Goal: Transaction & Acquisition: Purchase product/service

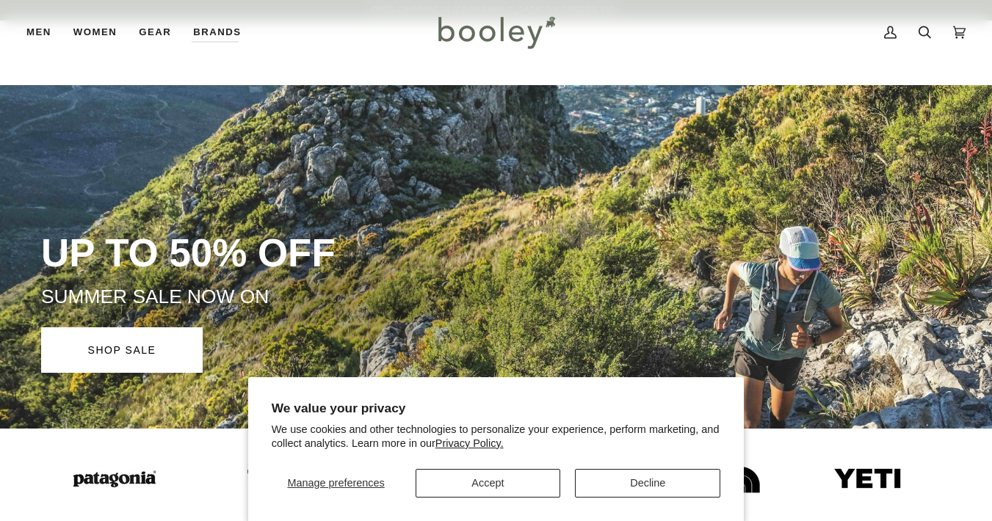
click at [535, 488] on button "Accept" at bounding box center [488, 483] width 145 height 29
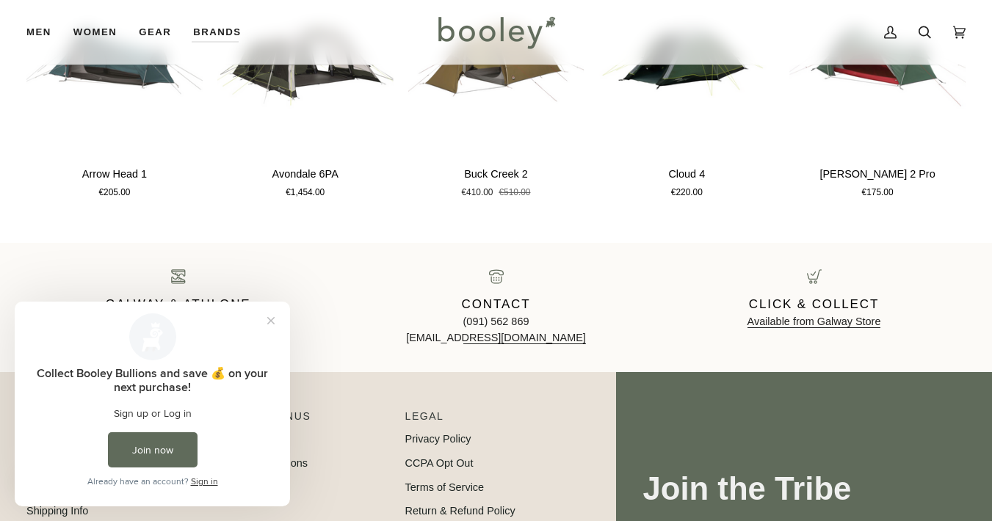
scroll to position [2142, 0]
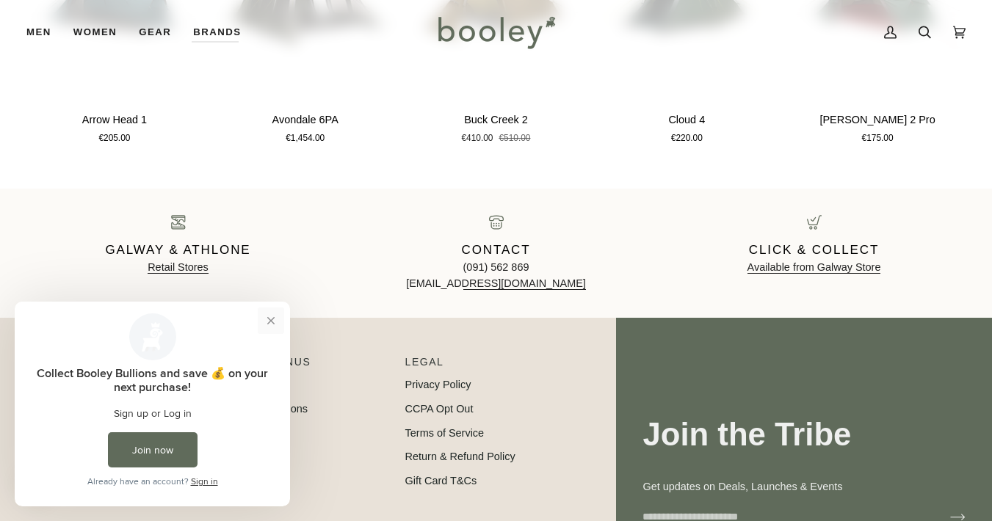
click at [272, 314] on button "Close prompt" at bounding box center [271, 321] width 26 height 26
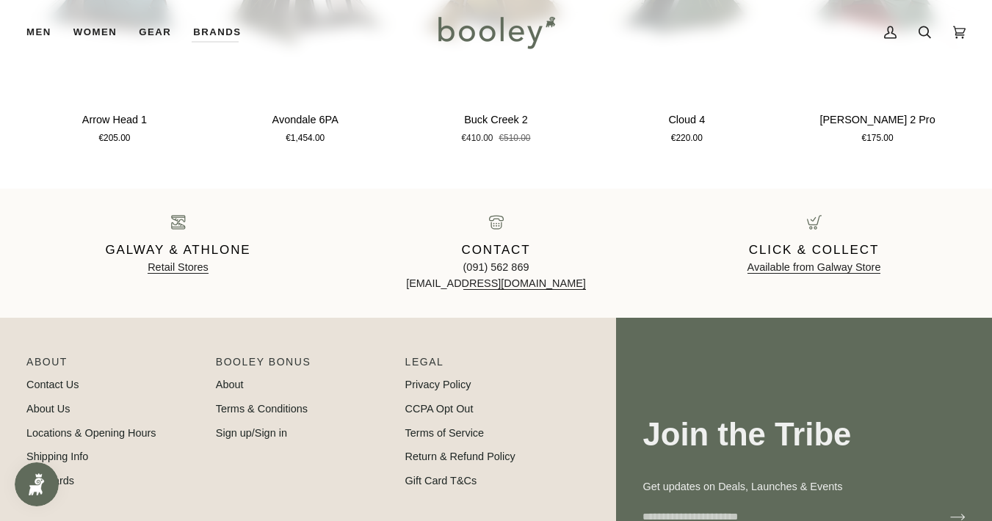
click at [272, 314] on div "Galway & Athlone Retail Stores Contact (091) 562 869 hello@booley.ie Click & Co…" at bounding box center [496, 253] width 992 height 129
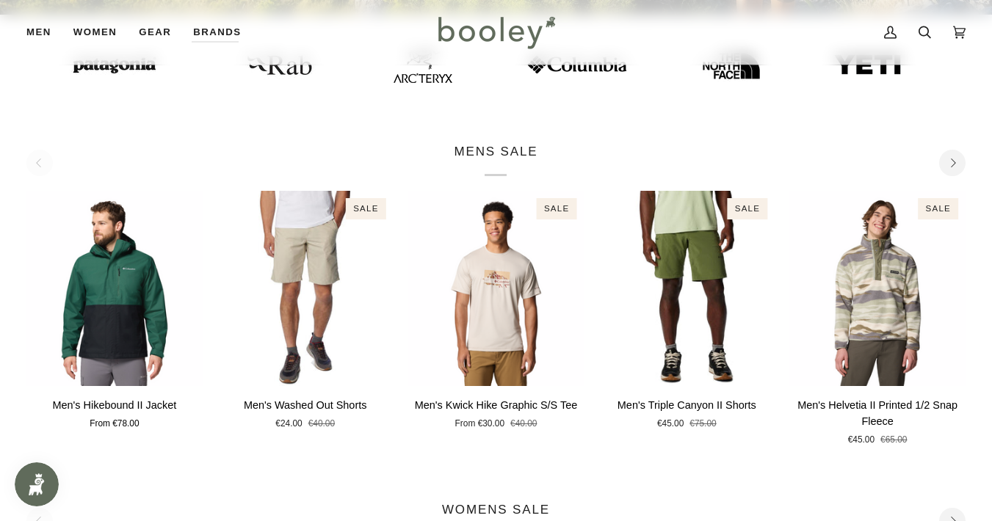
scroll to position [620, 0]
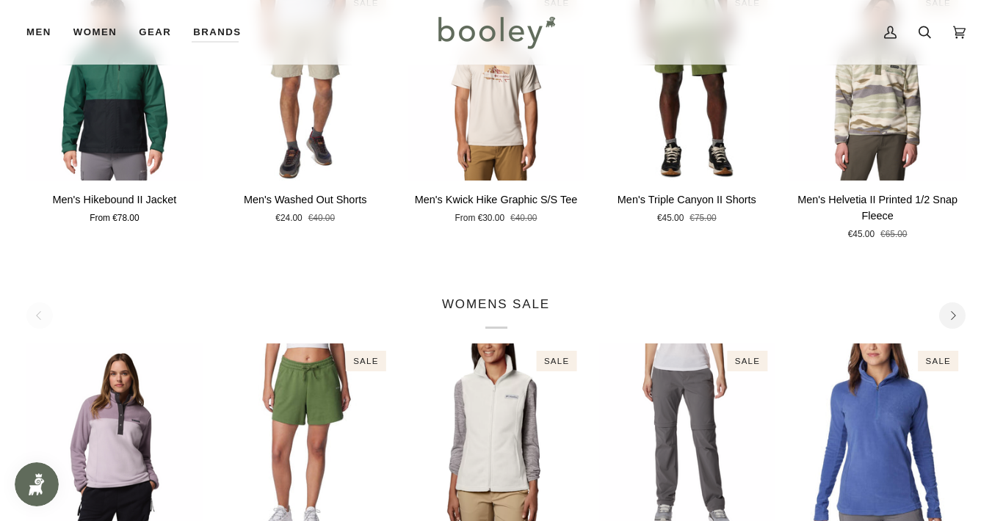
click at [486, 301] on p "WOMENS SALE" at bounding box center [496, 312] width 108 height 34
click at [955, 312] on icon "Next" at bounding box center [953, 316] width 10 height 10
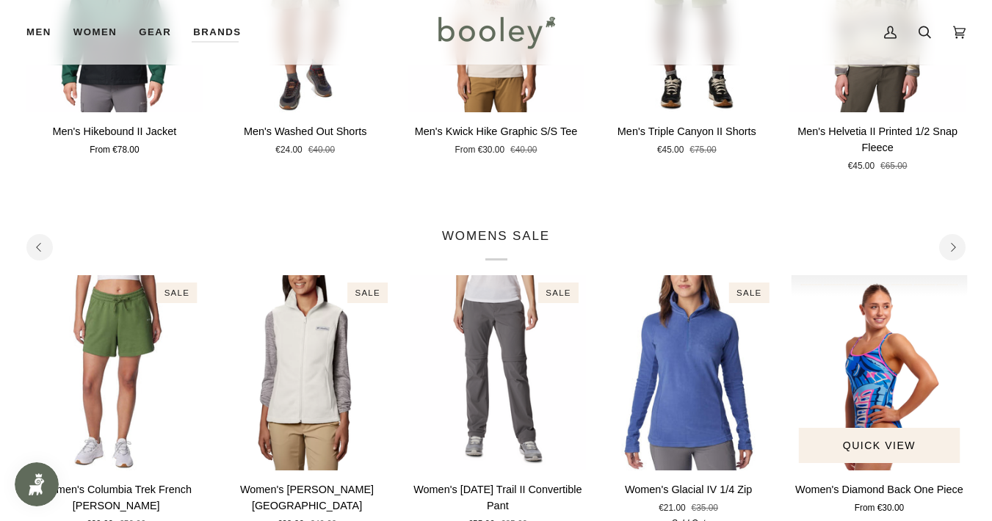
scroll to position [768, 0]
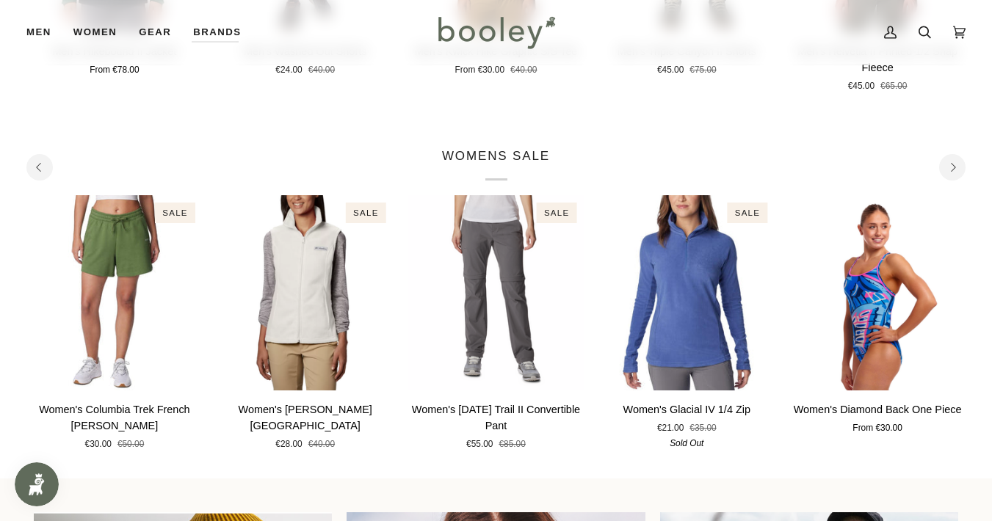
click at [953, 166] on icon "Next" at bounding box center [953, 168] width 10 height 10
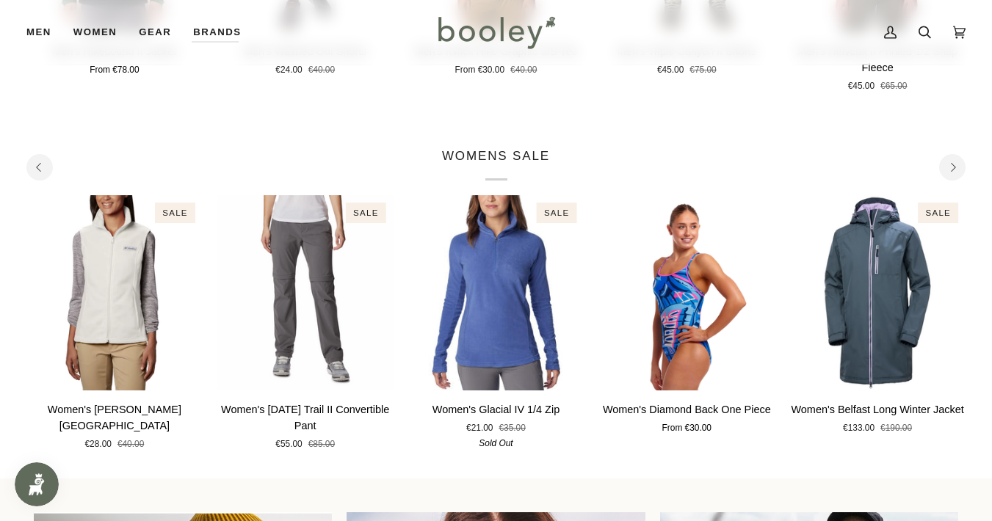
click at [953, 166] on icon "Next" at bounding box center [953, 168] width 10 height 10
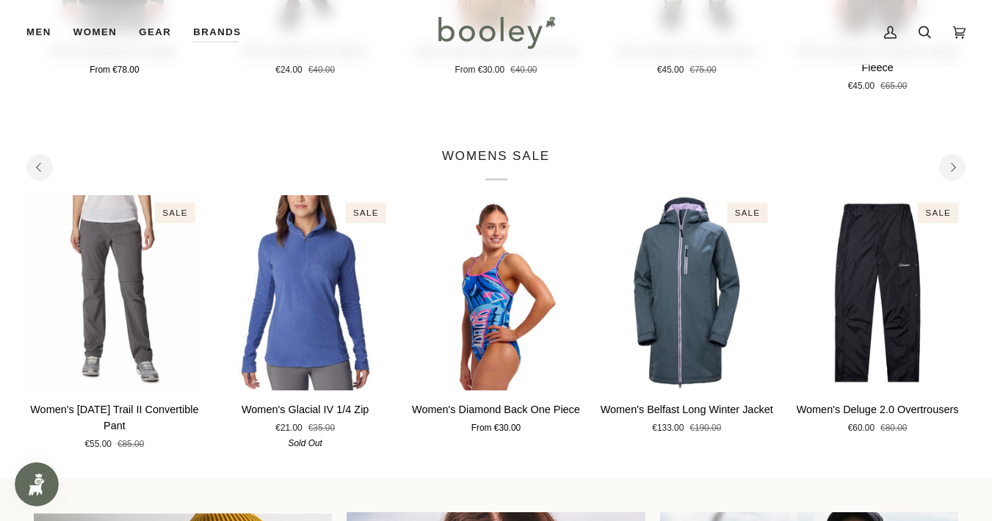
click at [954, 167] on icon "Next" at bounding box center [953, 168] width 10 height 10
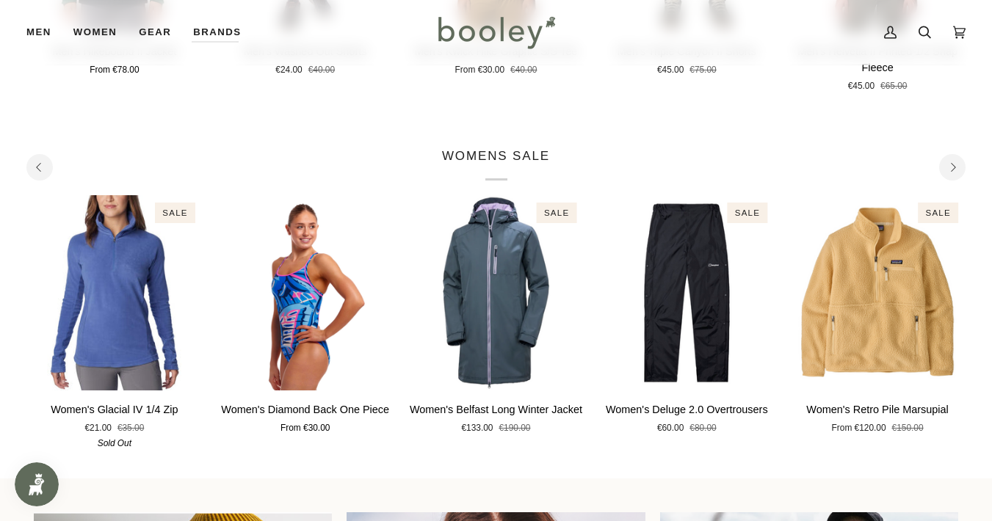
click at [954, 168] on icon "Next" at bounding box center [953, 168] width 10 height 10
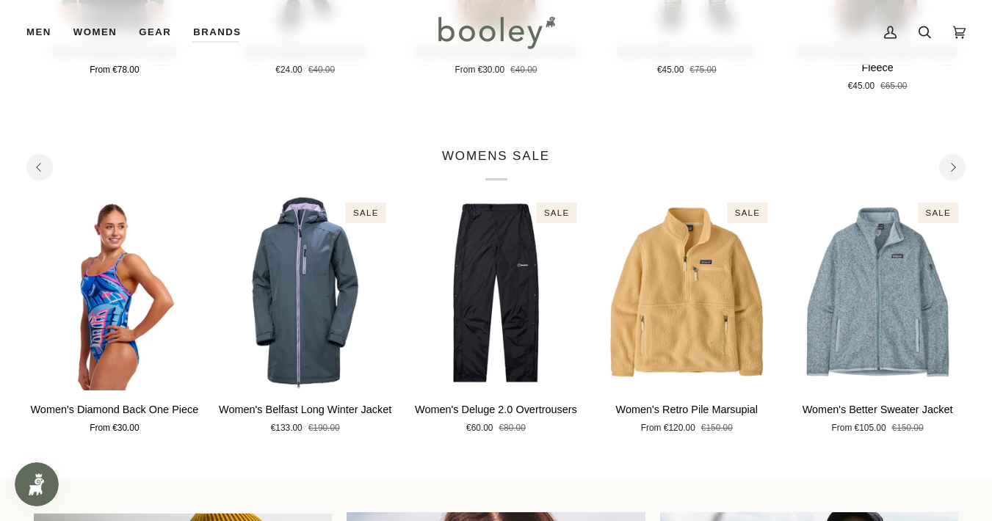
click at [954, 167] on icon "Next" at bounding box center [953, 168] width 10 height 10
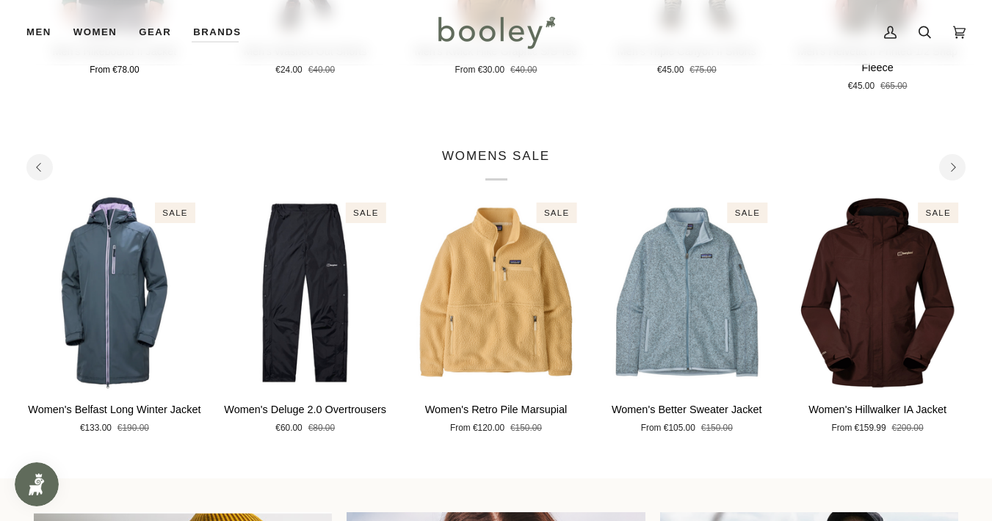
click at [954, 167] on icon "Next" at bounding box center [953, 168] width 10 height 10
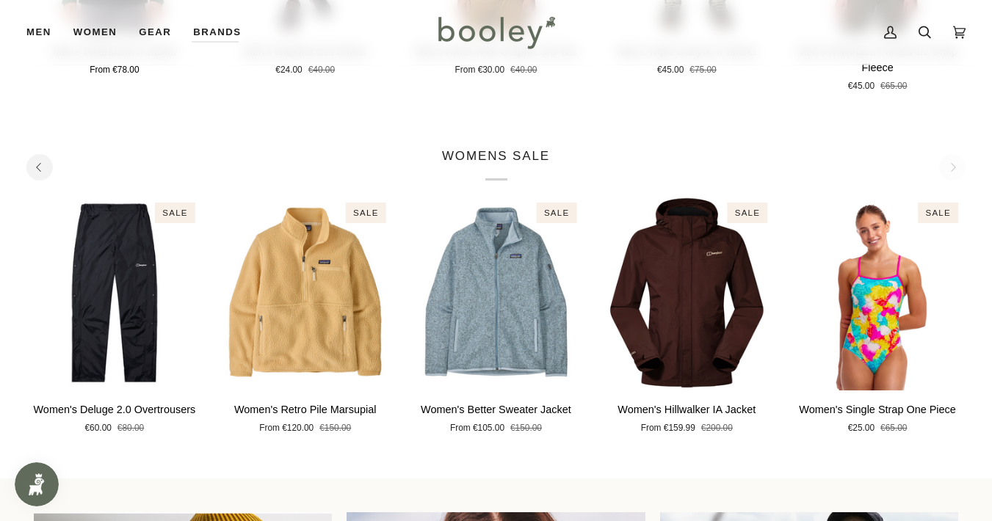
click at [954, 167] on div "WOMENS SALE" at bounding box center [495, 164] width 939 height 34
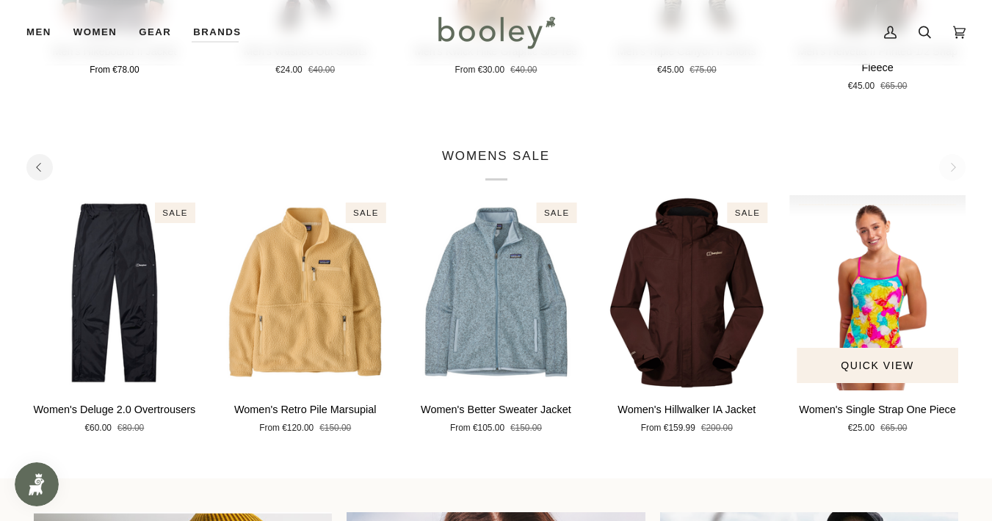
click at [948, 211] on div "Sale" at bounding box center [938, 213] width 40 height 21
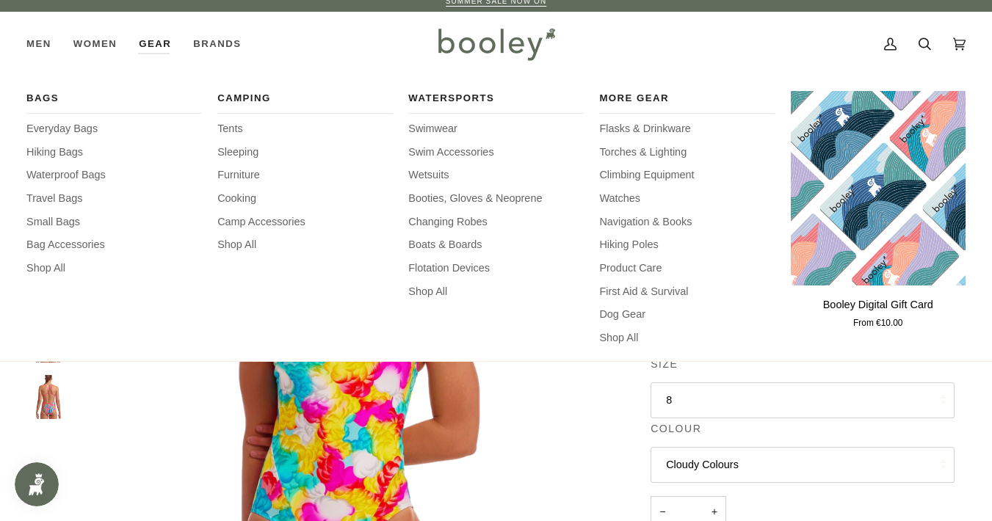
scroll to position [18, 0]
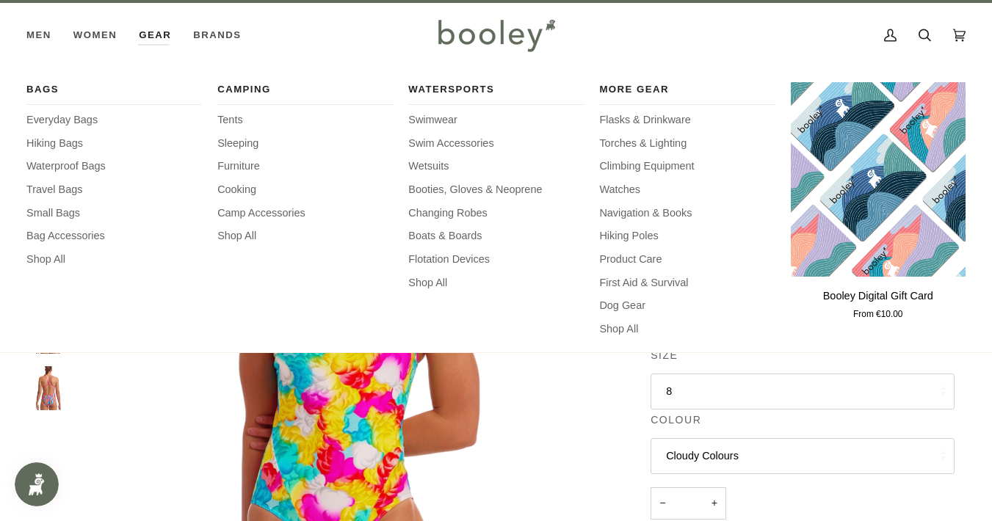
click at [151, 32] on link "Gear" at bounding box center [155, 35] width 54 height 65
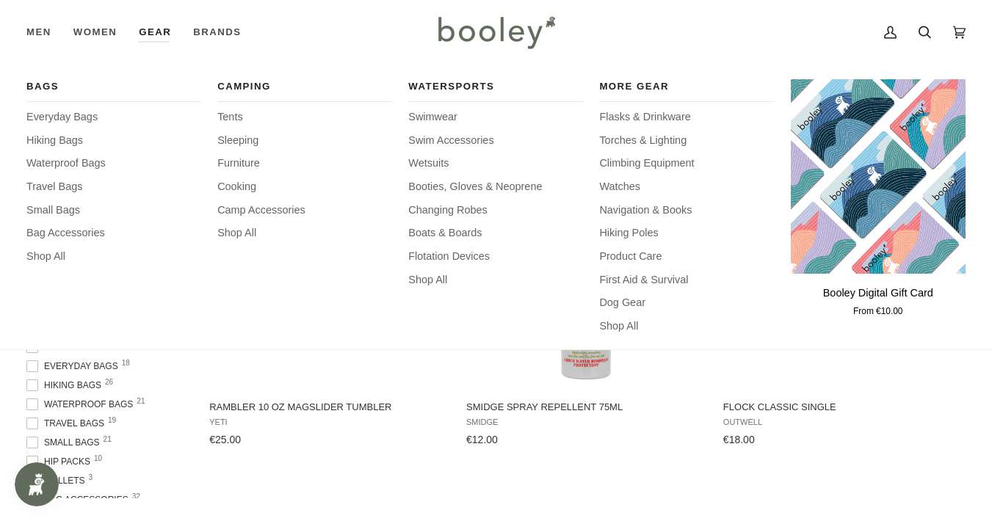
scroll to position [77, 0]
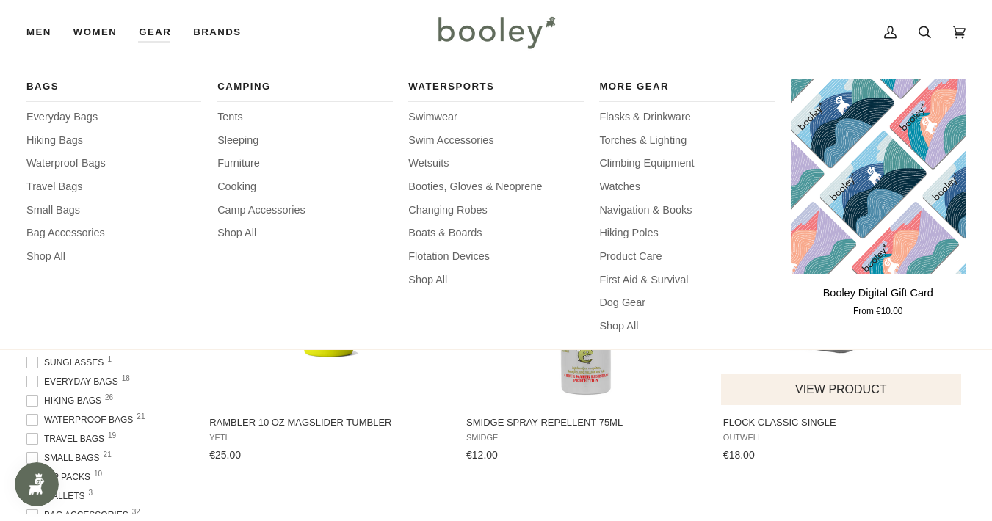
click at [909, 378] on button "View product" at bounding box center [841, 390] width 240 height 32
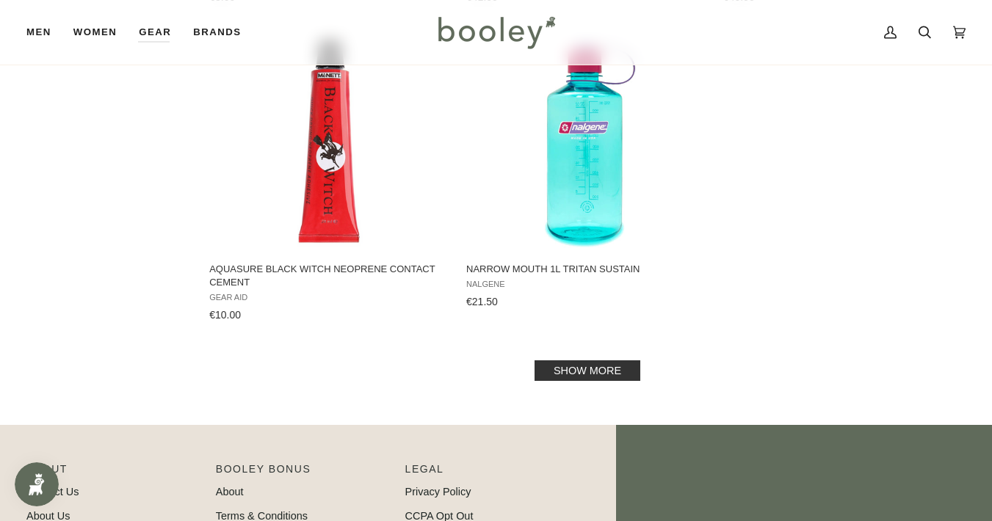
scroll to position [2065, 0]
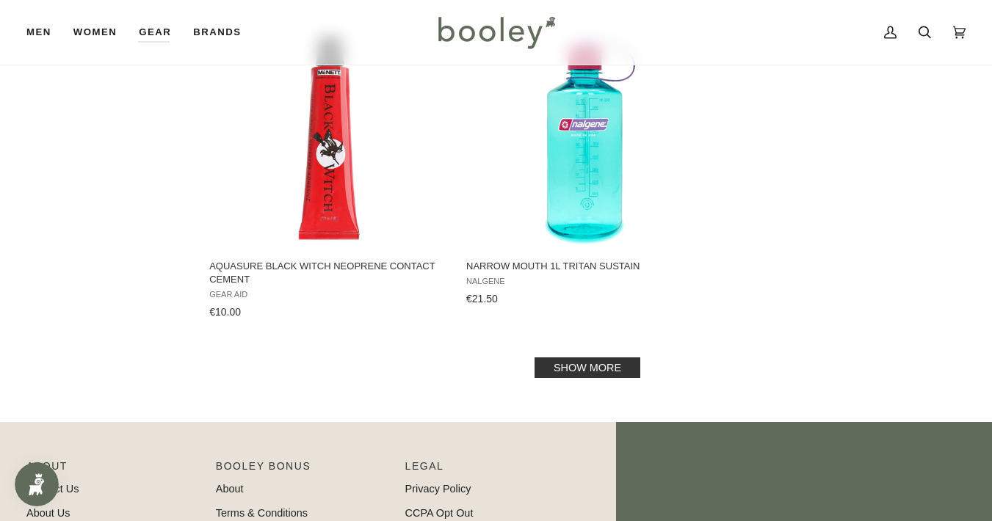
click at [604, 366] on link "Show more" at bounding box center [588, 368] width 106 height 21
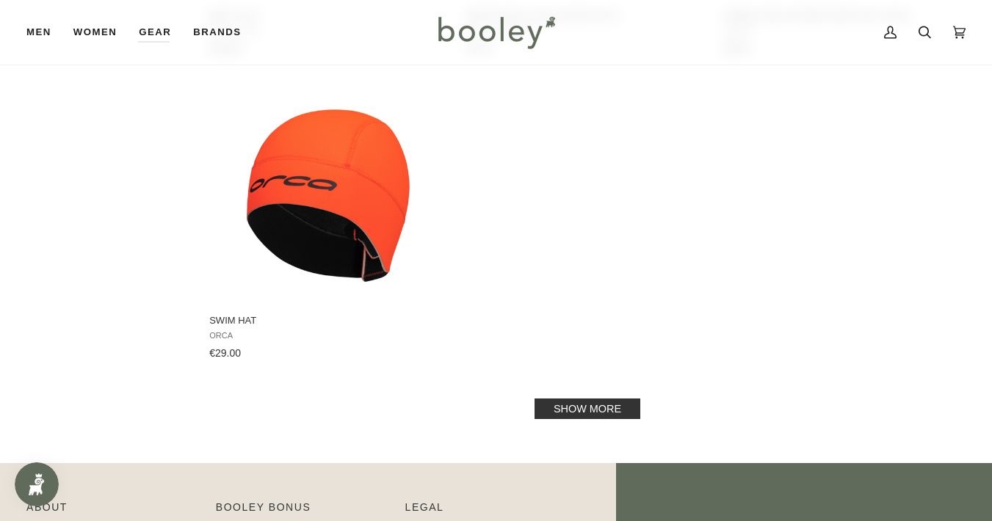
scroll to position [4161, 0]
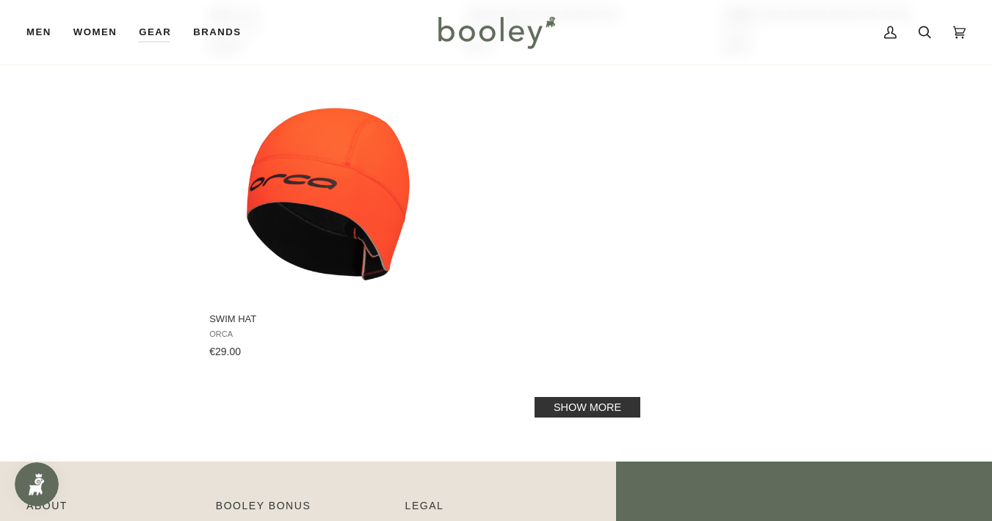
click at [587, 404] on link "Show more" at bounding box center [588, 407] width 106 height 21
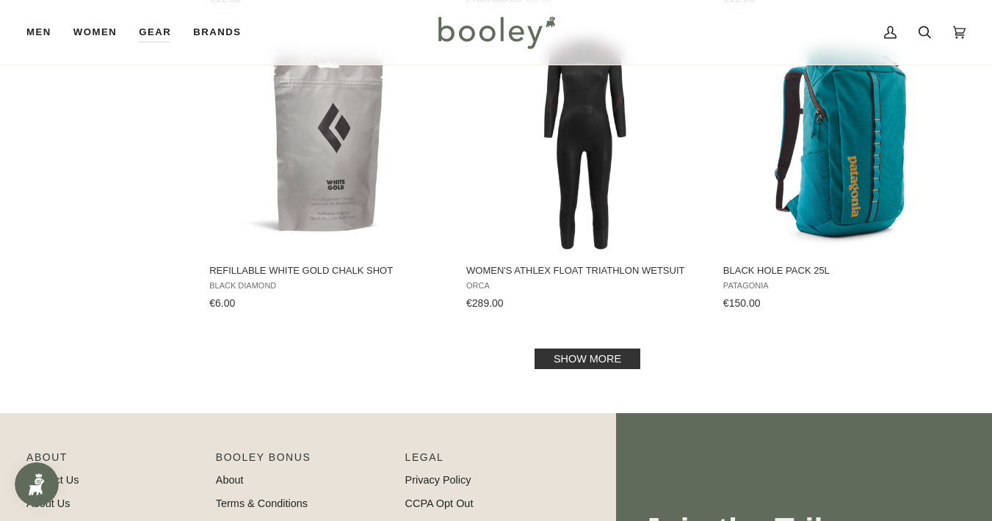
scroll to position [6046, 0]
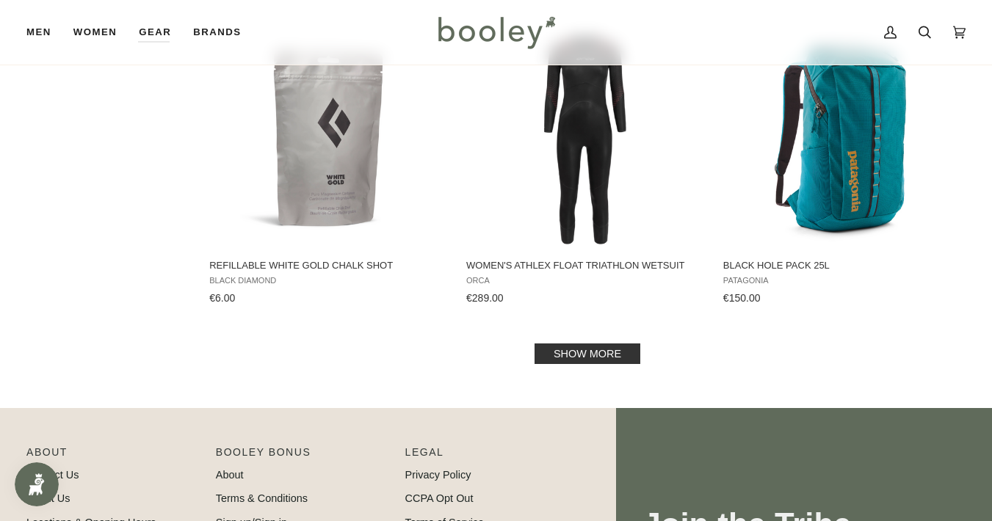
click at [574, 351] on link "Show more" at bounding box center [588, 354] width 106 height 21
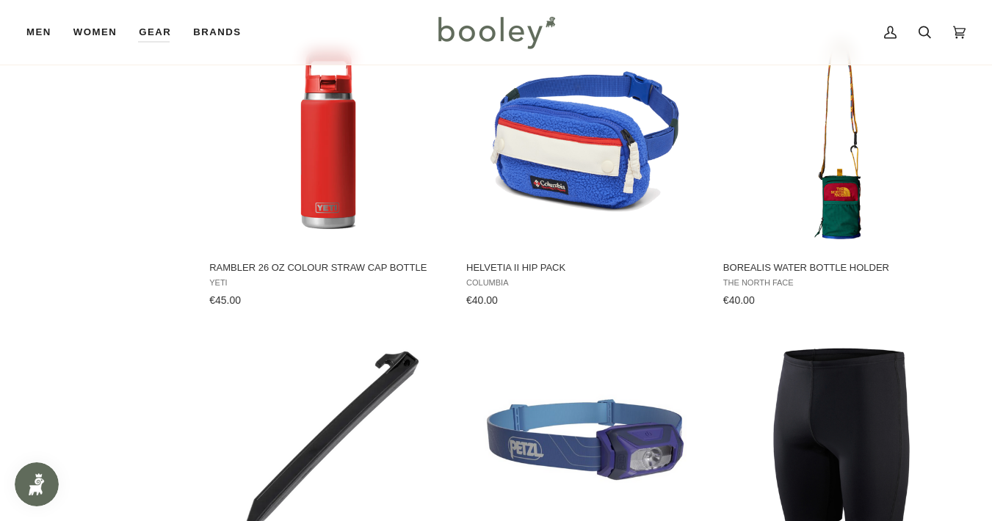
scroll to position [6655, 0]
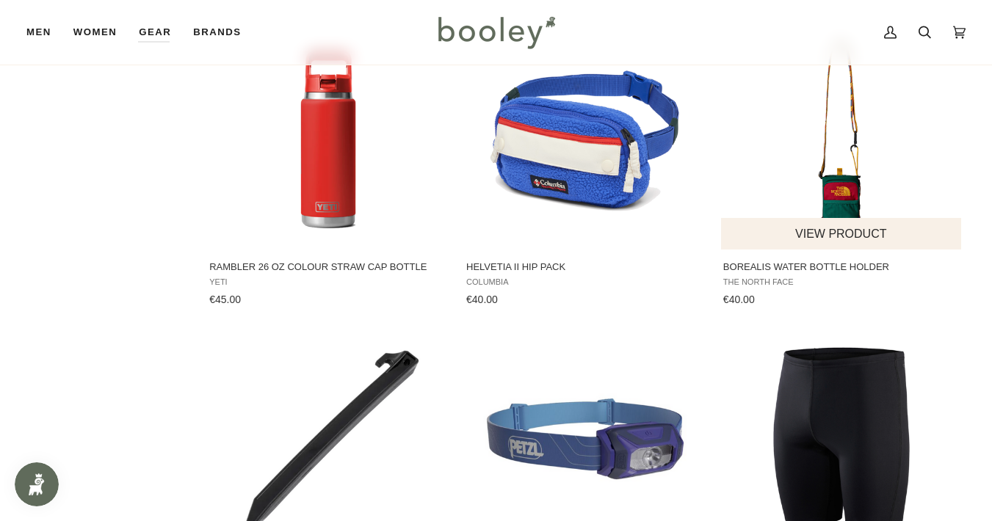
click at [842, 191] on img "Borealis Water Bottle Holder" at bounding box center [842, 139] width 220 height 220
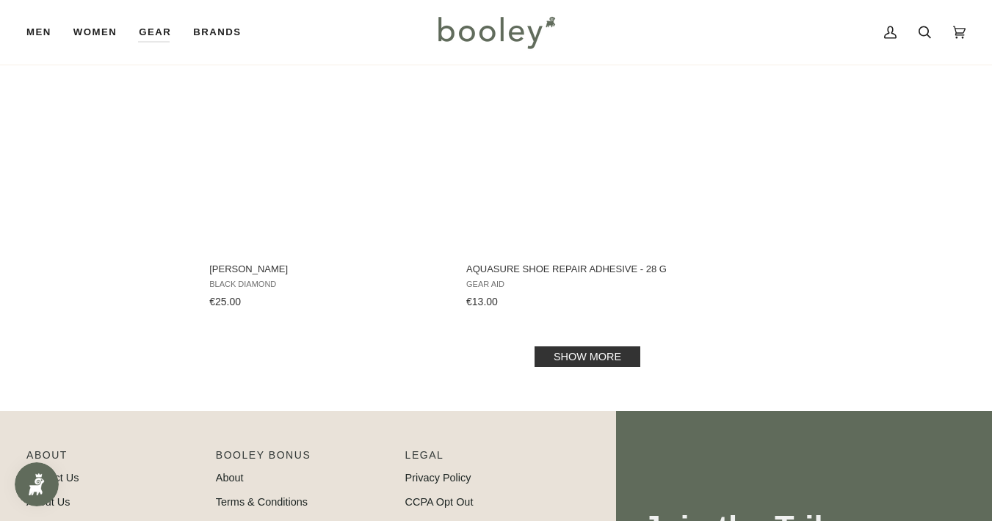
scroll to position [8222, 0]
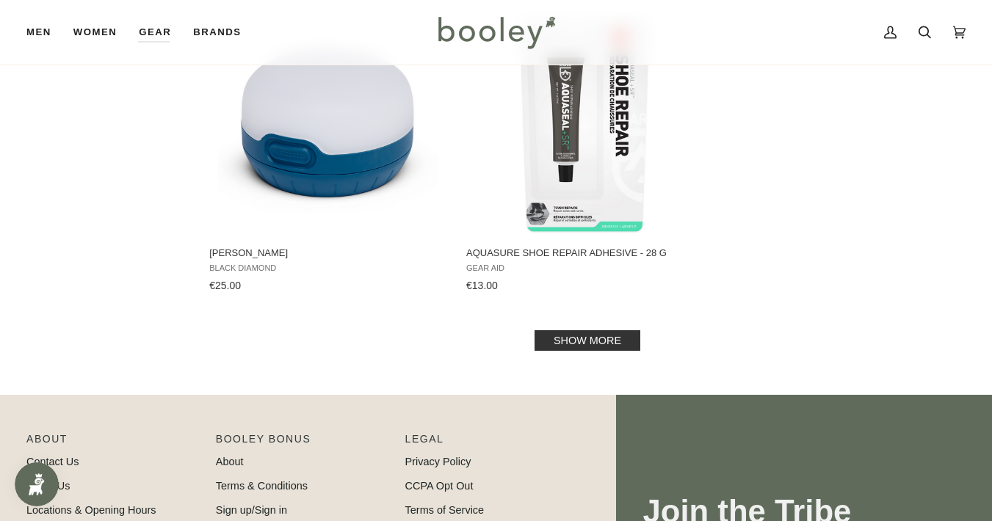
click at [584, 331] on link "Show more" at bounding box center [588, 341] width 106 height 21
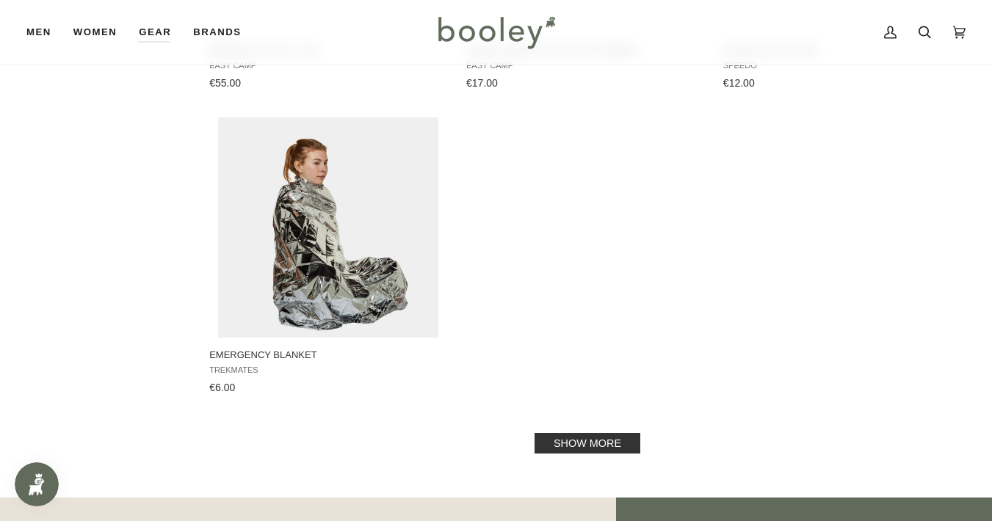
scroll to position [10298, 0]
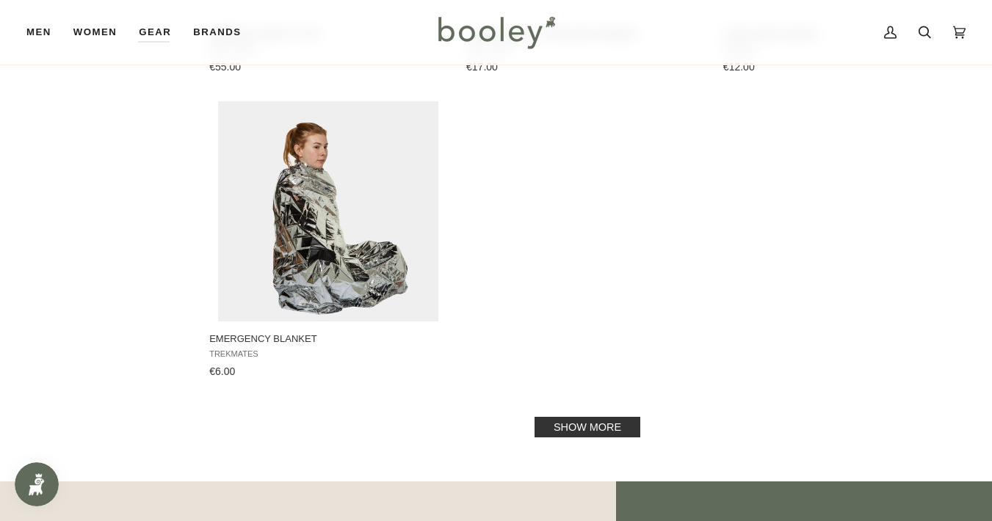
click at [579, 417] on link "Show more" at bounding box center [588, 427] width 106 height 21
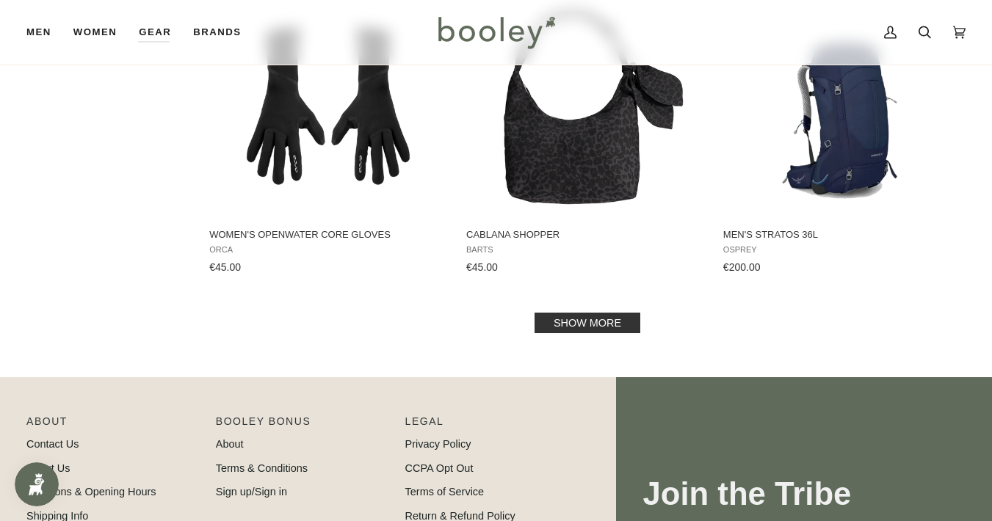
scroll to position [12238, 0]
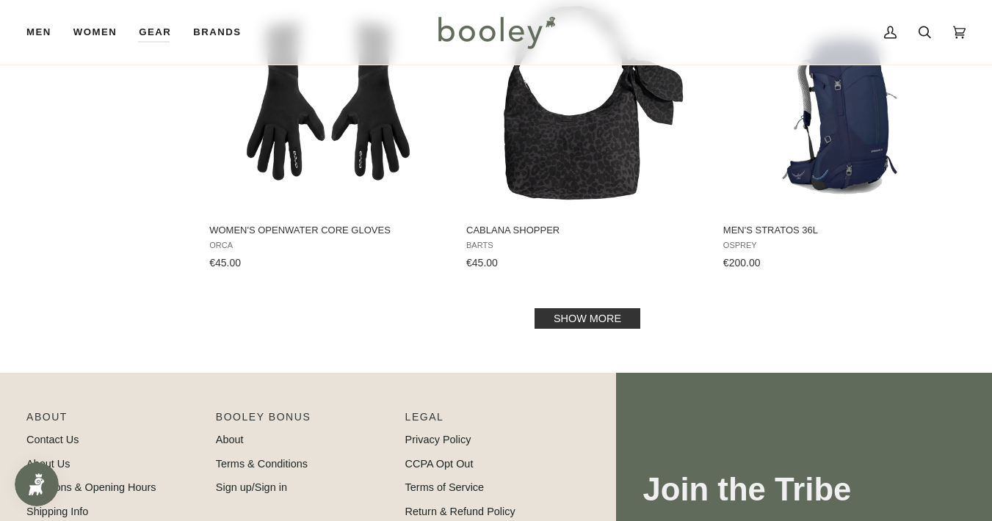
click at [593, 308] on link "Show more" at bounding box center [588, 318] width 106 height 21
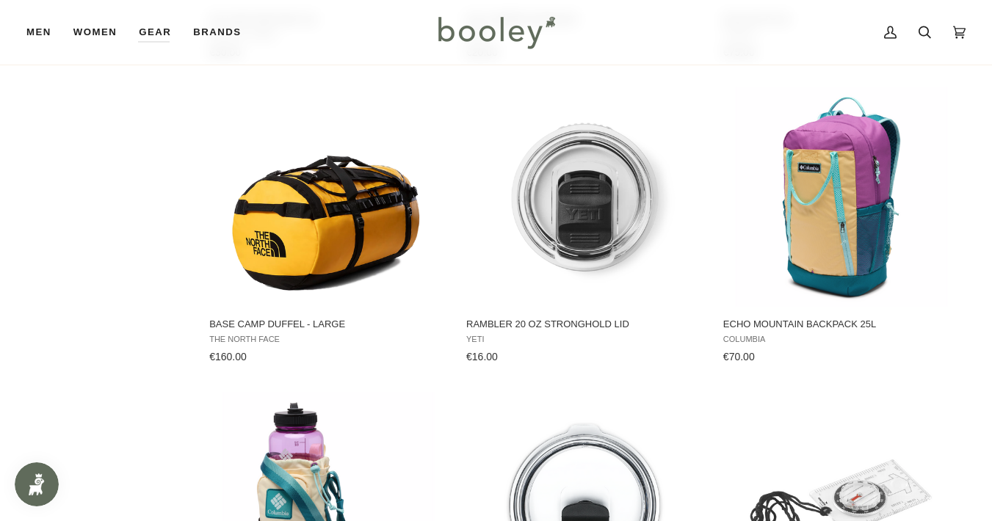
scroll to position [13696, 0]
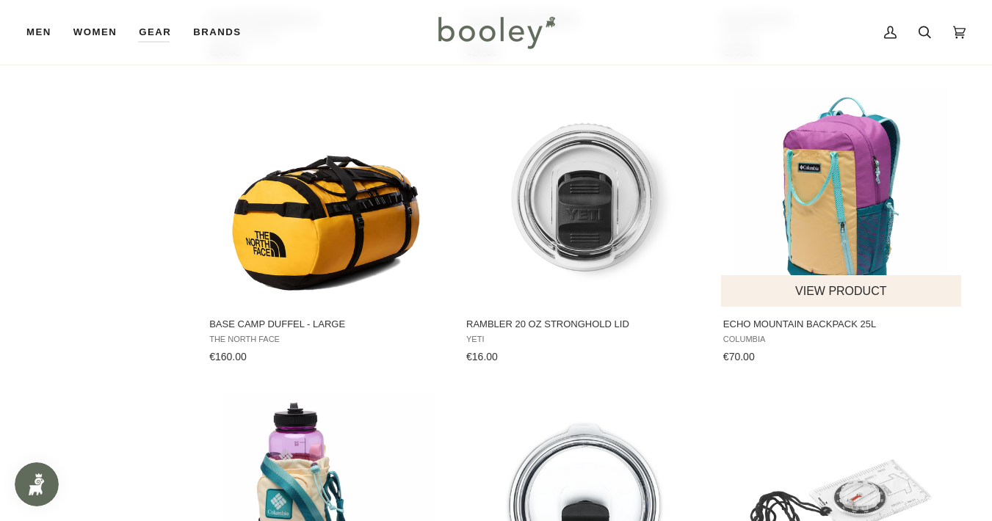
click at [844, 145] on img "Echo Mountain Backpack 25L" at bounding box center [842, 197] width 220 height 220
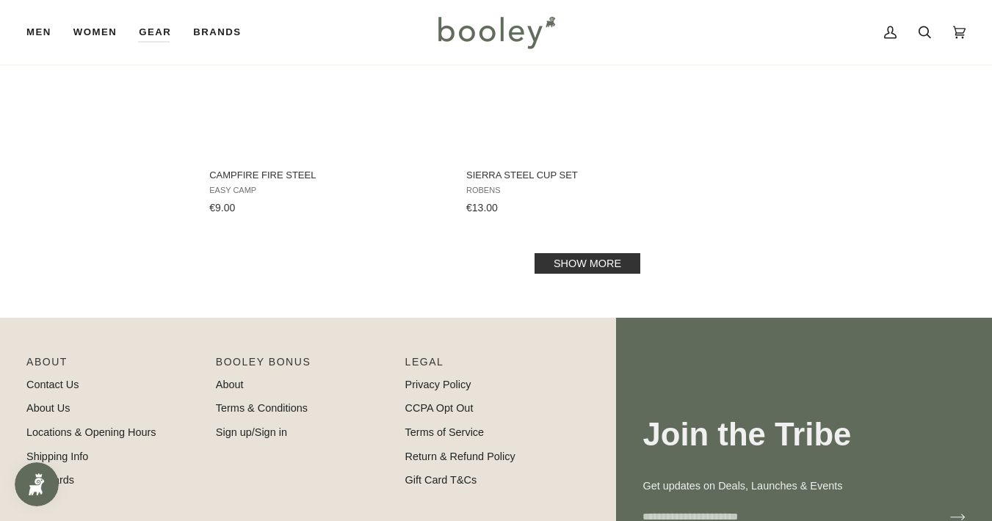
scroll to position [14456, 0]
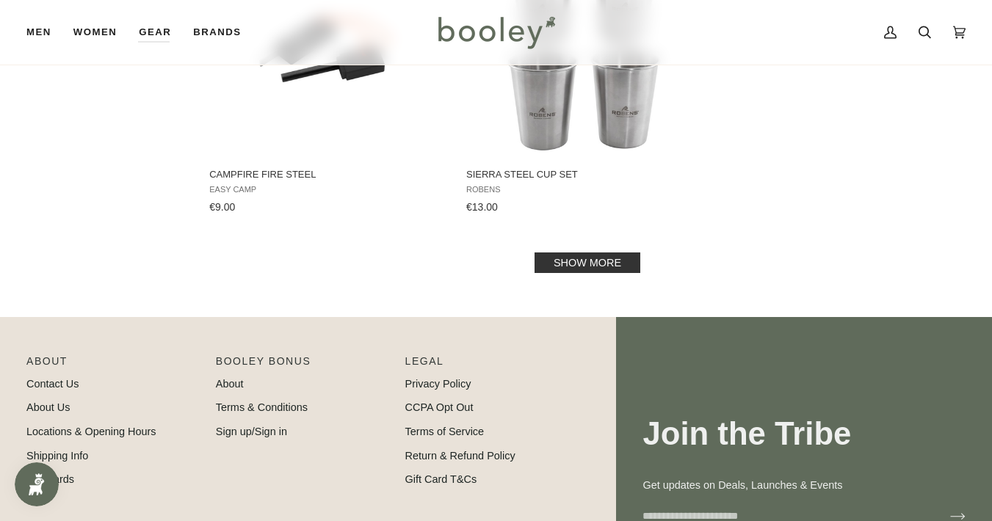
click at [602, 253] on link "Show more" at bounding box center [588, 263] width 106 height 21
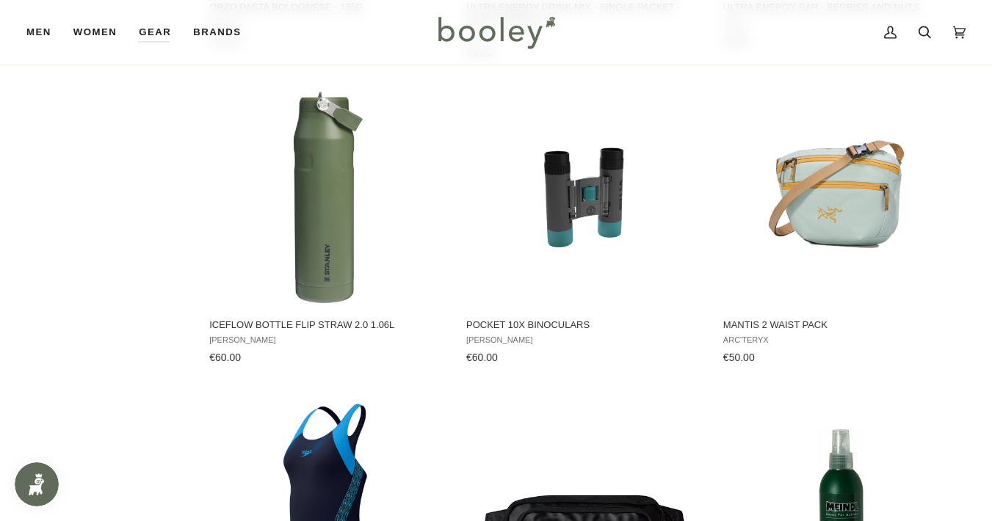
scroll to position [15540, 0]
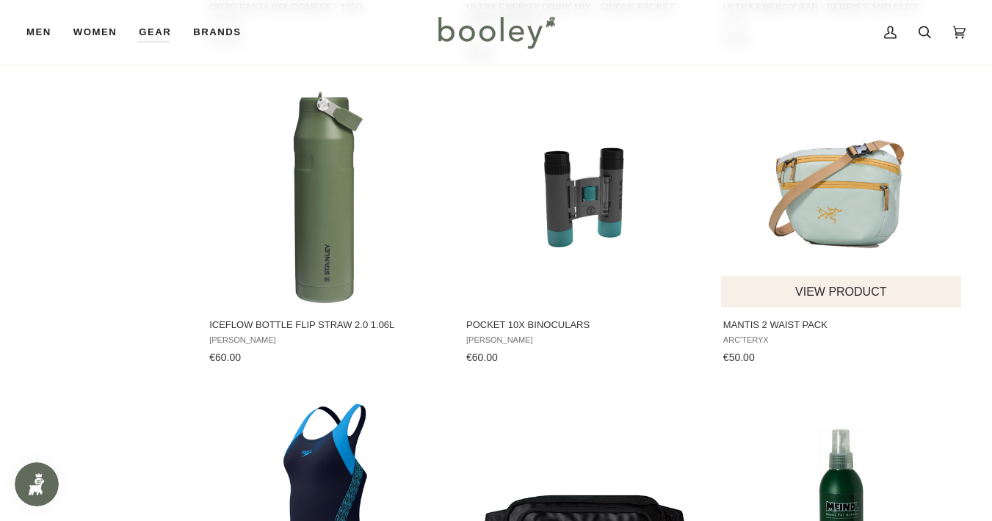
click at [843, 138] on img "Mantis 2 Waist Pack" at bounding box center [842, 197] width 220 height 220
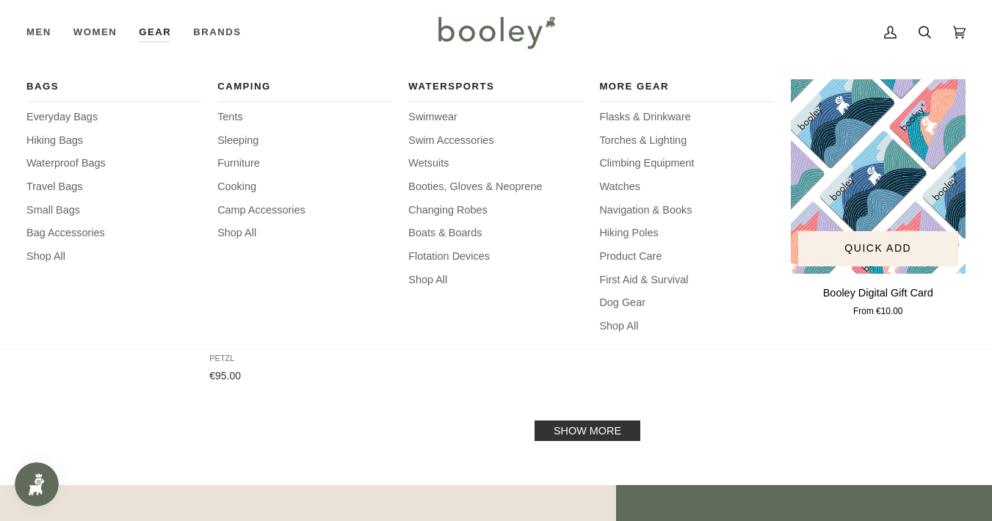
scroll to position [16458, 0]
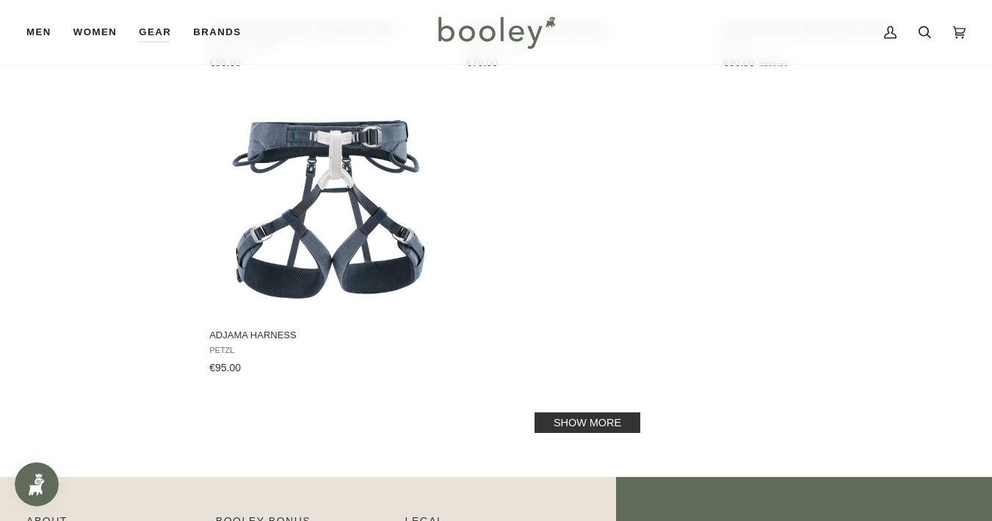
click at [599, 413] on link "Show more" at bounding box center [588, 423] width 106 height 21
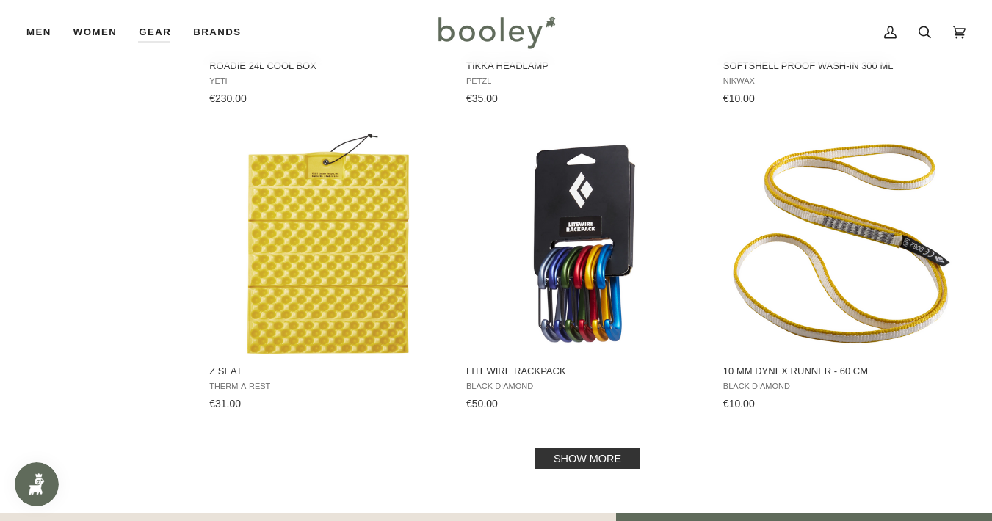
scroll to position [18254, 0]
click at [575, 449] on link "Show more" at bounding box center [588, 459] width 106 height 21
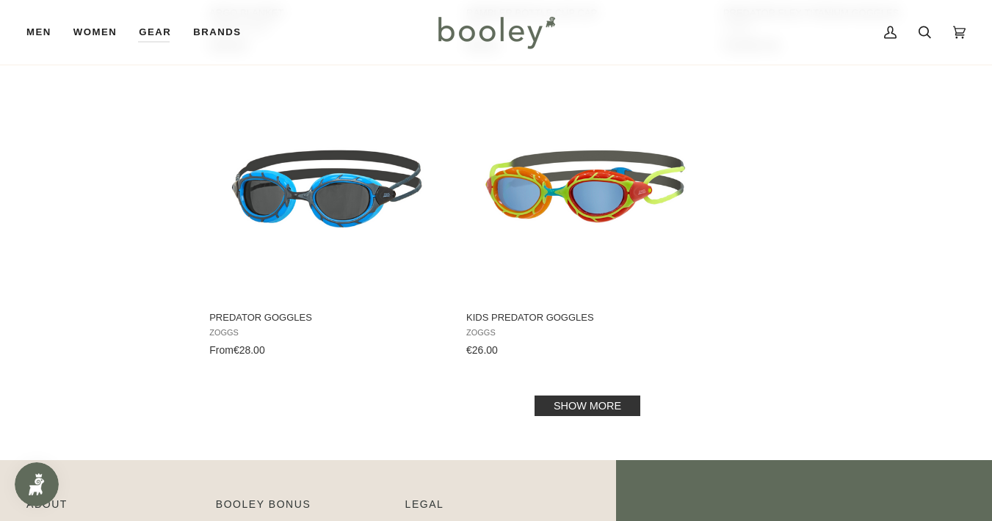
scroll to position [20445, 0]
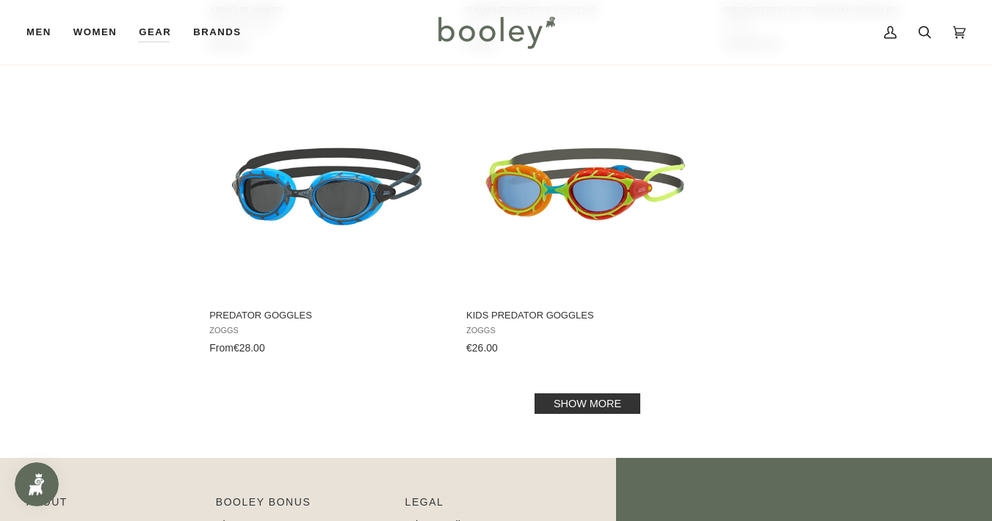
click at [591, 394] on link "Show more" at bounding box center [588, 404] width 106 height 21
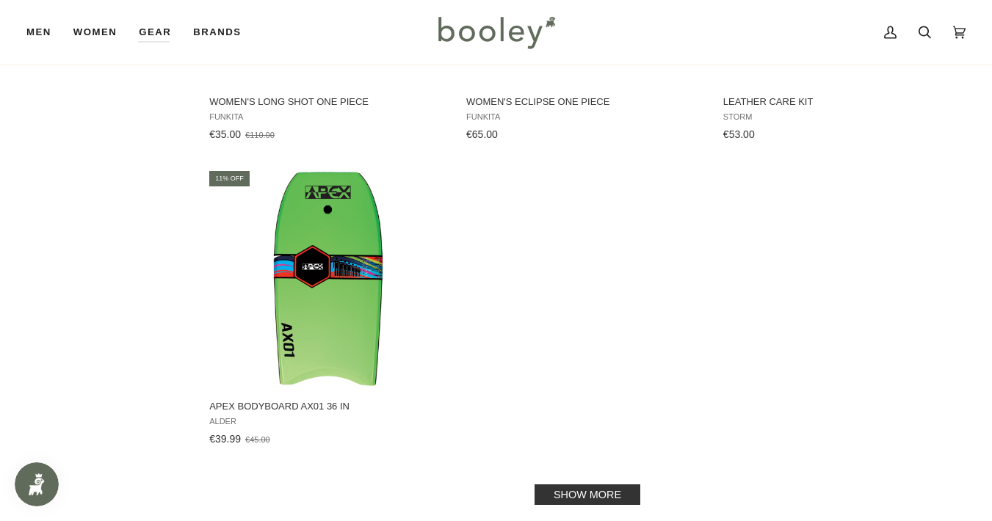
scroll to position [22495, 0]
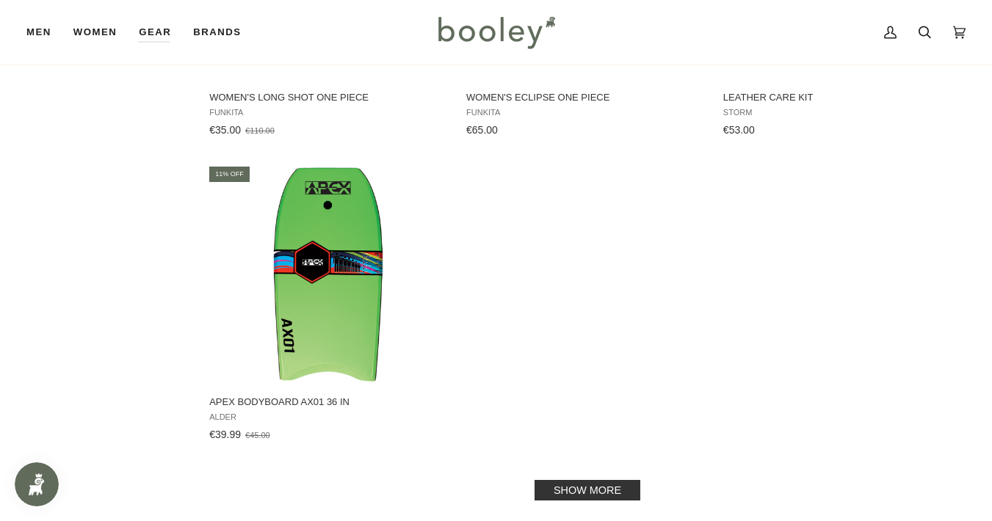
click at [563, 480] on link "Show more" at bounding box center [588, 490] width 106 height 21
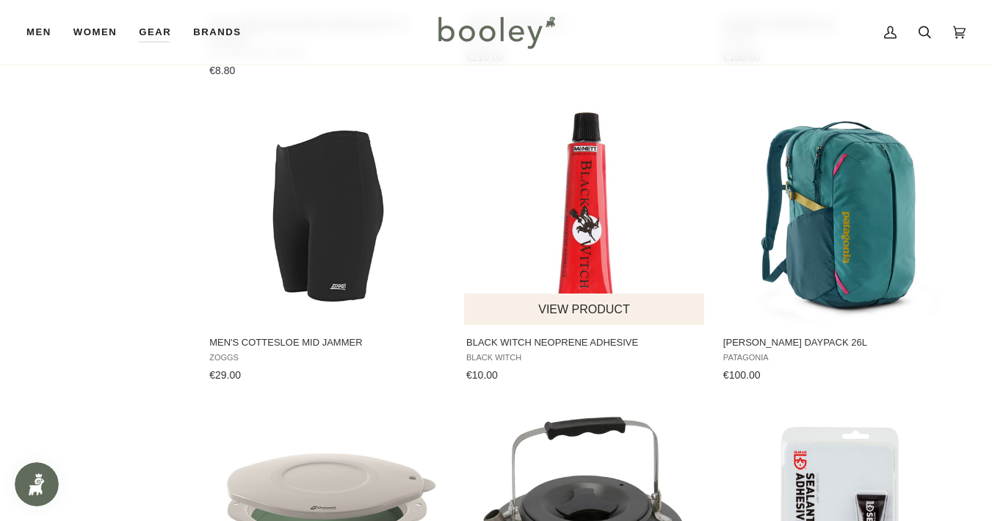
scroll to position [23811, 0]
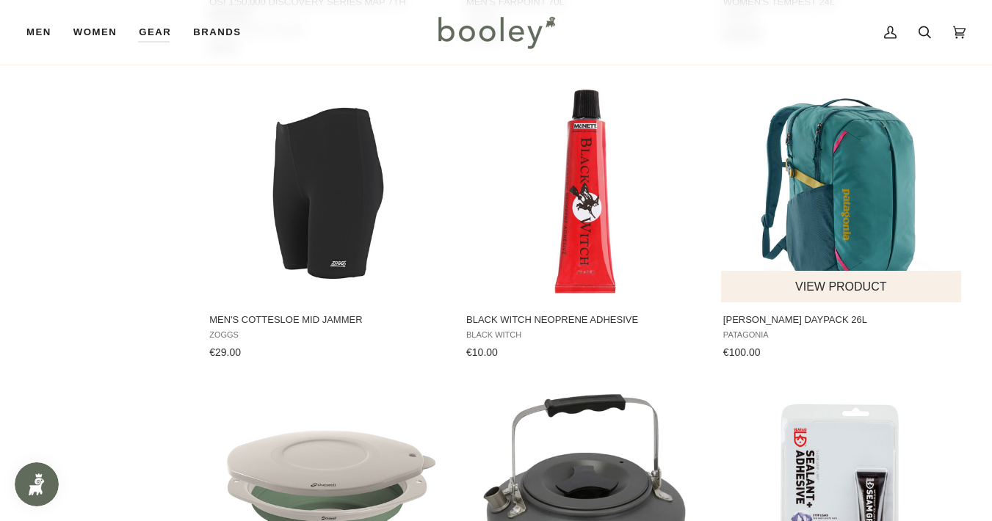
click at [842, 142] on img "Refugio Daypack 26L" at bounding box center [842, 192] width 220 height 220
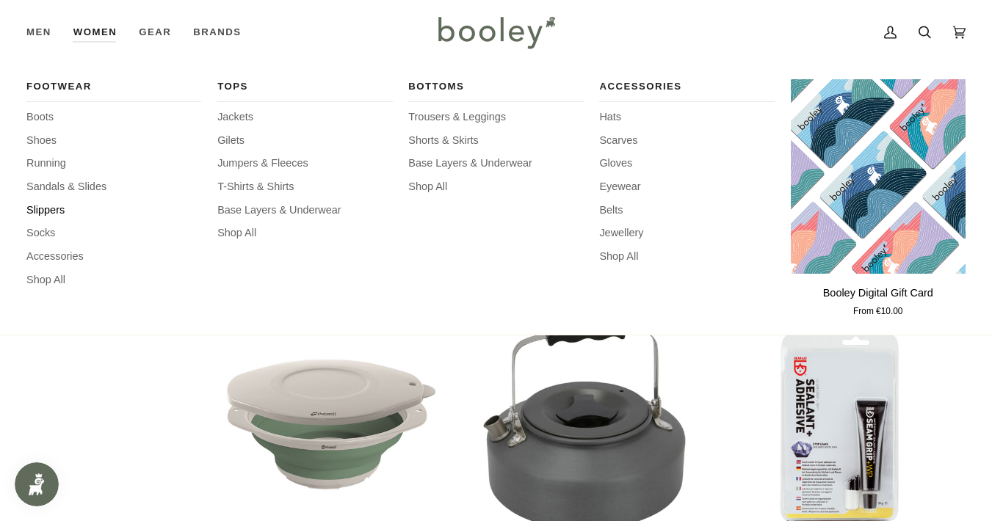
scroll to position [23950, 0]
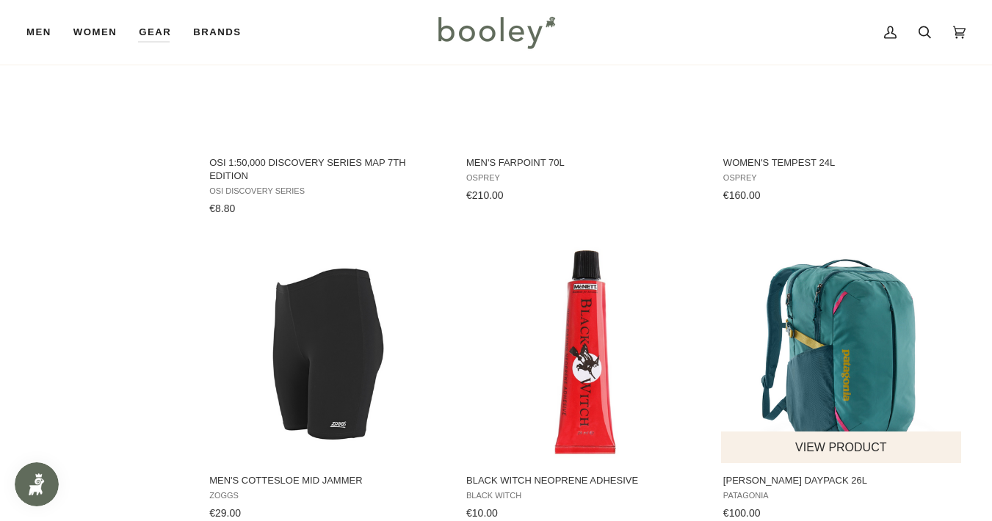
scroll to position [23663, 0]
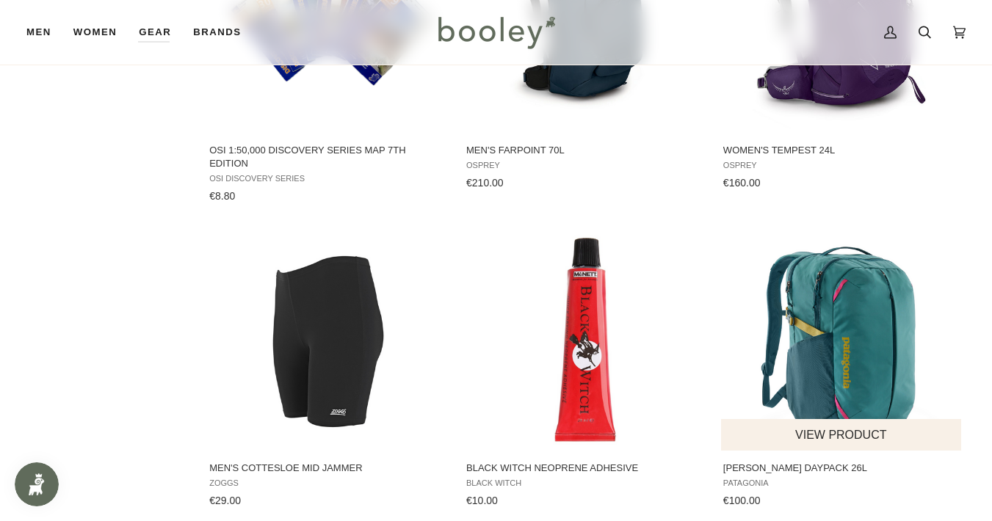
click at [943, 419] on button "View product" at bounding box center [841, 435] width 240 height 32
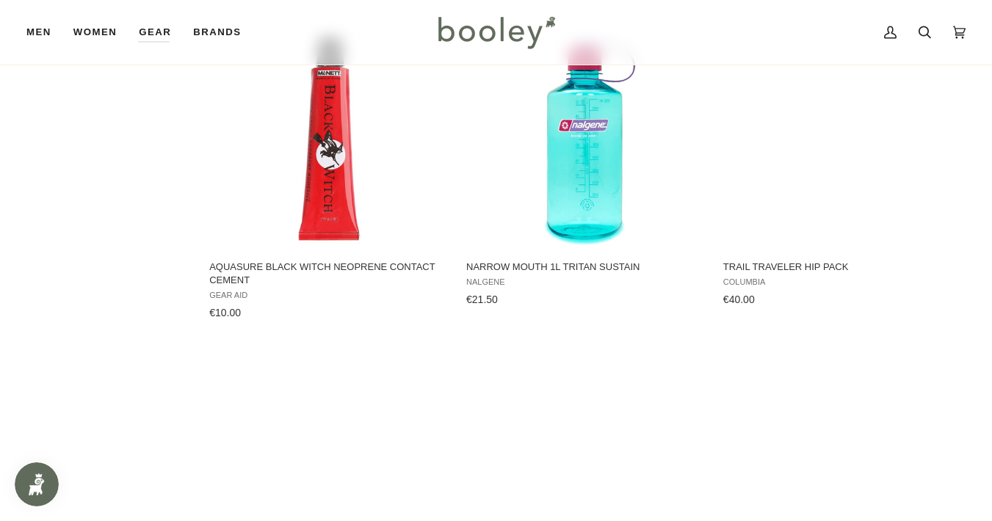
scroll to position [2062, 0]
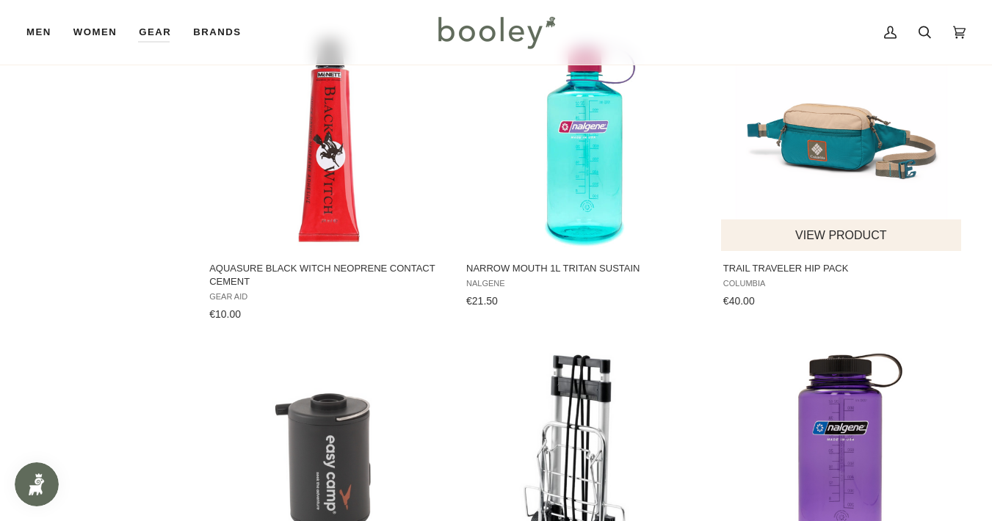
click at [821, 137] on img "Trail Traveler Hip Pack" at bounding box center [842, 141] width 220 height 220
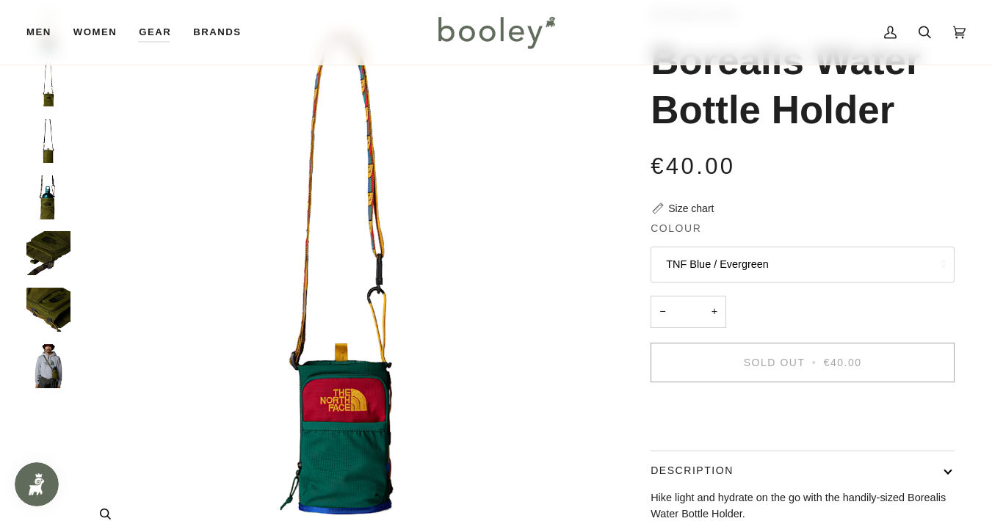
scroll to position [97, 0]
click at [50, 194] on img "The North Face Borealis Water Bottle Holder Forest Olive / Utility Brown - Bool…" at bounding box center [48, 197] width 44 height 44
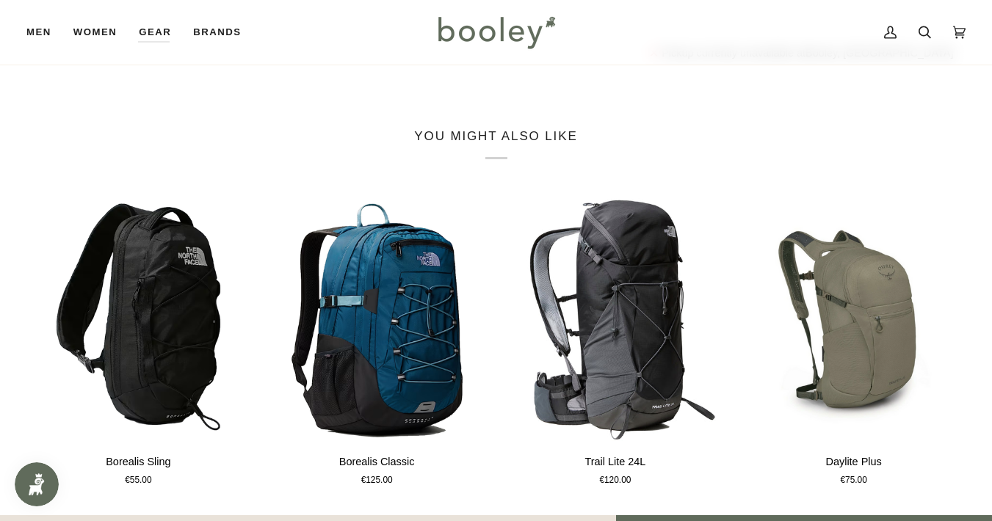
scroll to position [704, 0]
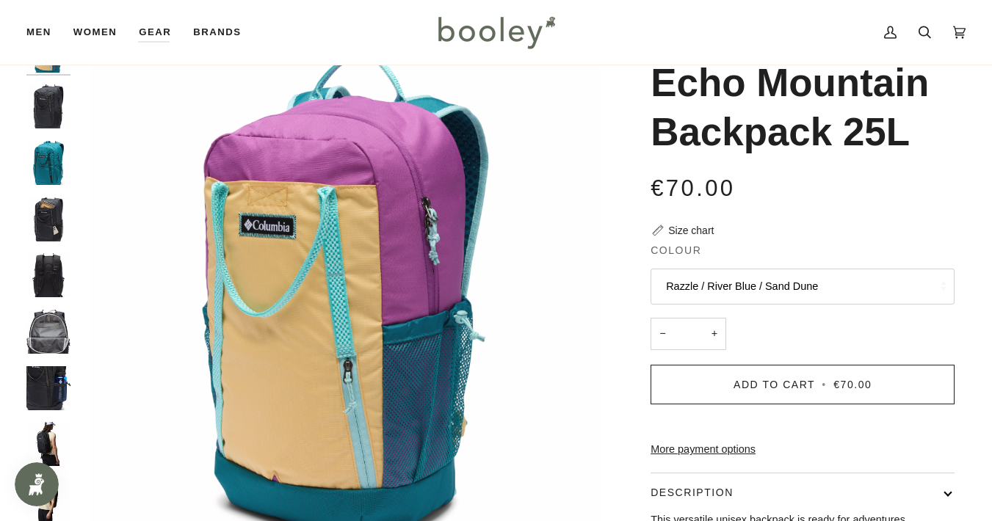
click at [57, 210] on img "Columbia Echo Mountain Backpack 25L Black - Booley Galway" at bounding box center [48, 220] width 44 height 44
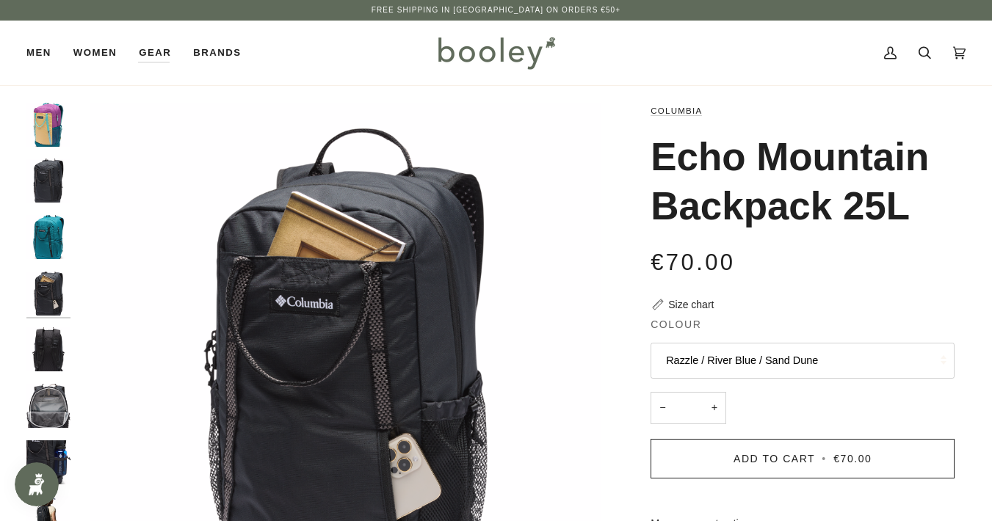
click at [35, 124] on img "Columbia Echo Mountain Backpack 25LRazzle / River Blue / Sand Dune - Booley Gal…" at bounding box center [48, 125] width 44 height 44
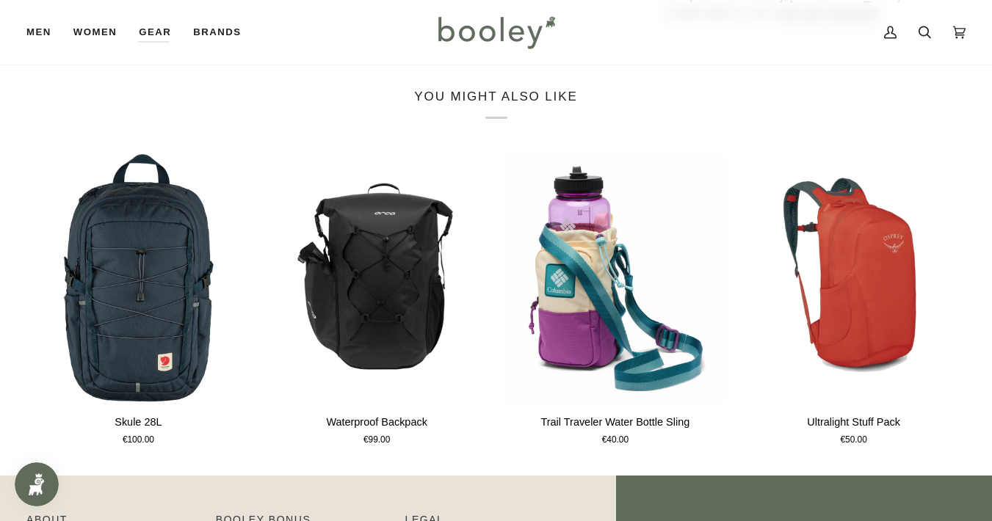
scroll to position [788, 0]
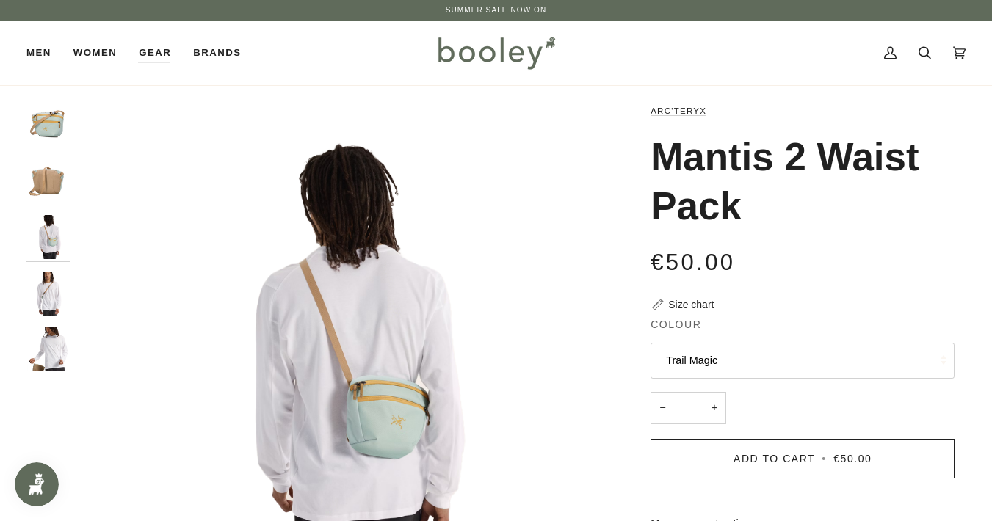
click at [48, 291] on img "Arc'Teryx Mantis 2 Waist Pack Trail Magic - Booley Galway" at bounding box center [48, 294] width 44 height 44
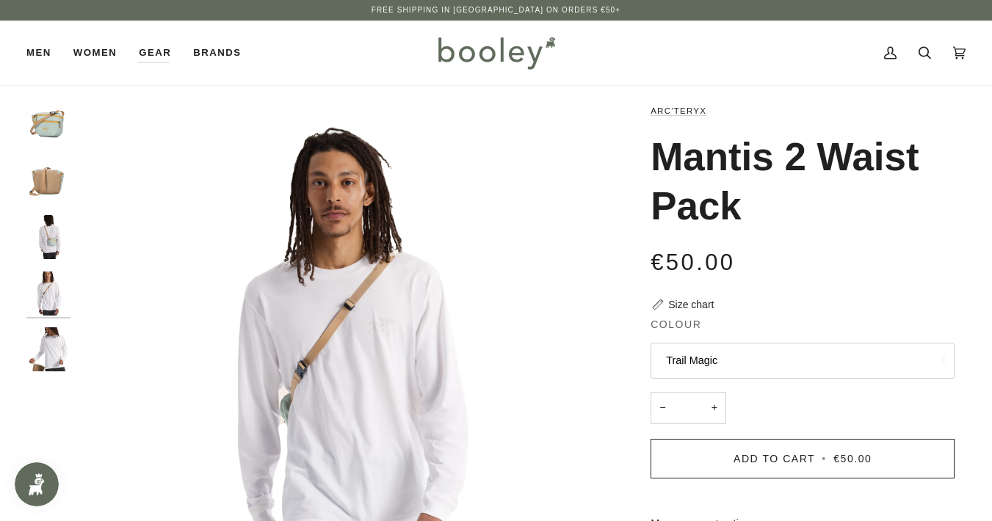
click at [54, 349] on img "Arc'Teryx Mantis 2 Waist Pack Trail Magic - Booley Galway" at bounding box center [48, 350] width 44 height 44
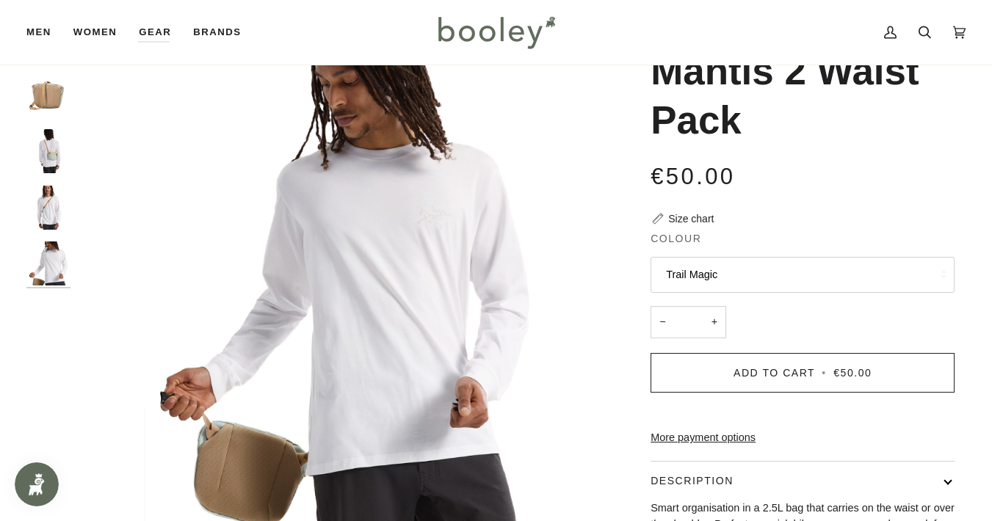
scroll to position [50, 0]
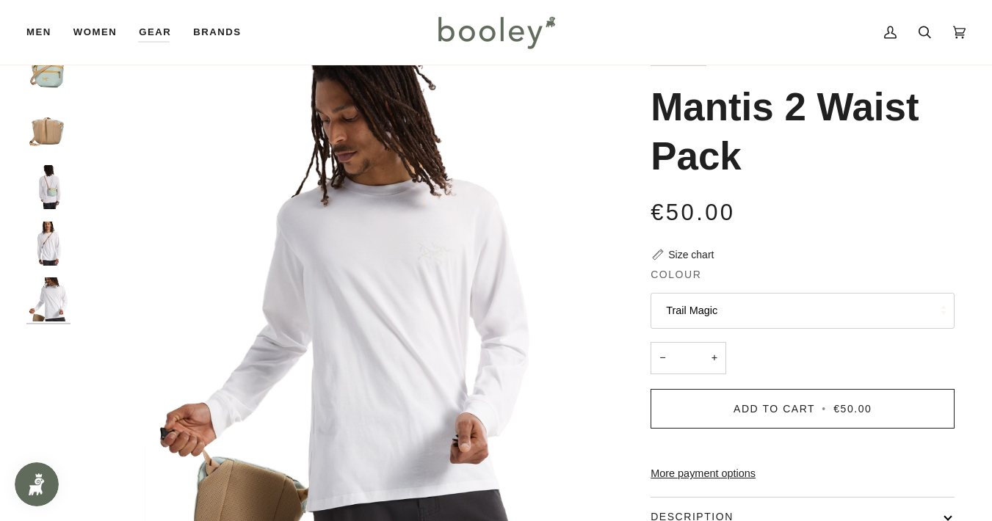
click at [46, 75] on img "Arc'Teryx Mantis 2 Waist Pack Trail Magic - Booley Galway" at bounding box center [48, 75] width 44 height 44
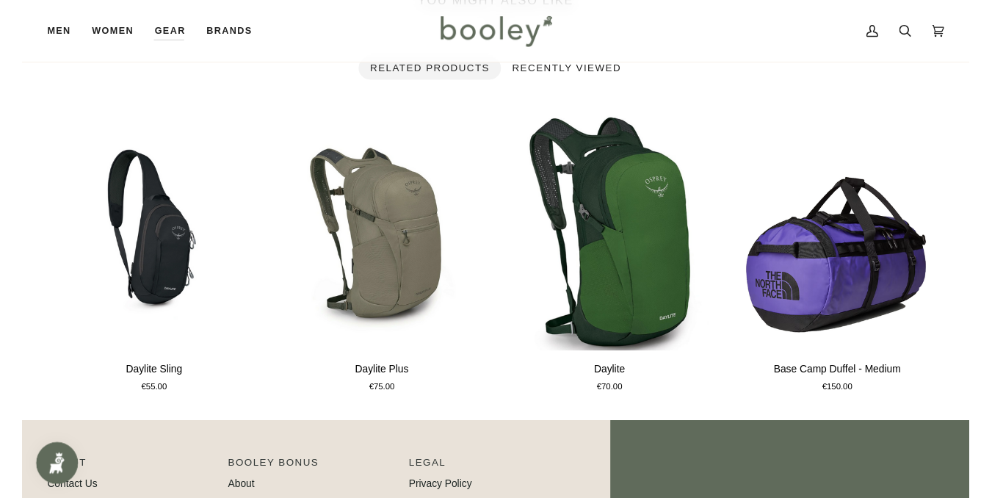
scroll to position [877, 0]
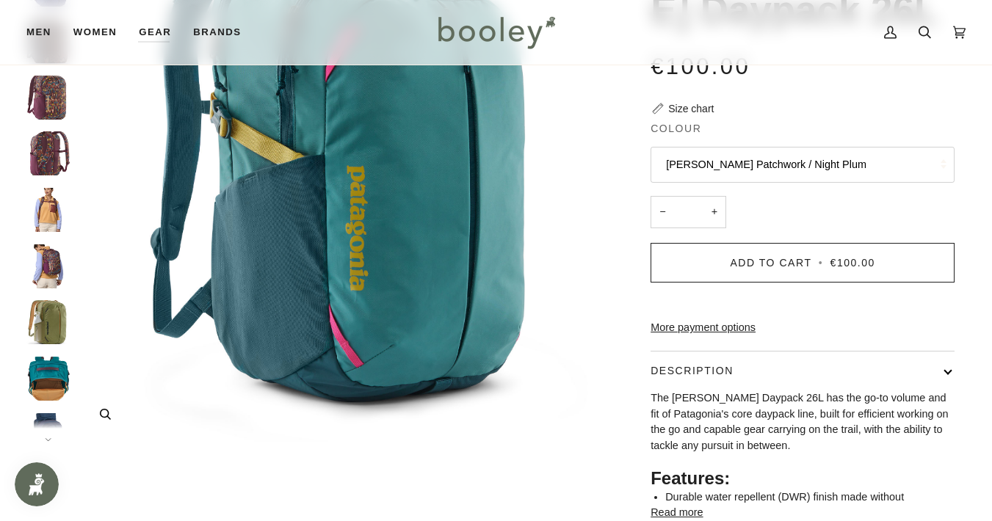
scroll to position [198, 0]
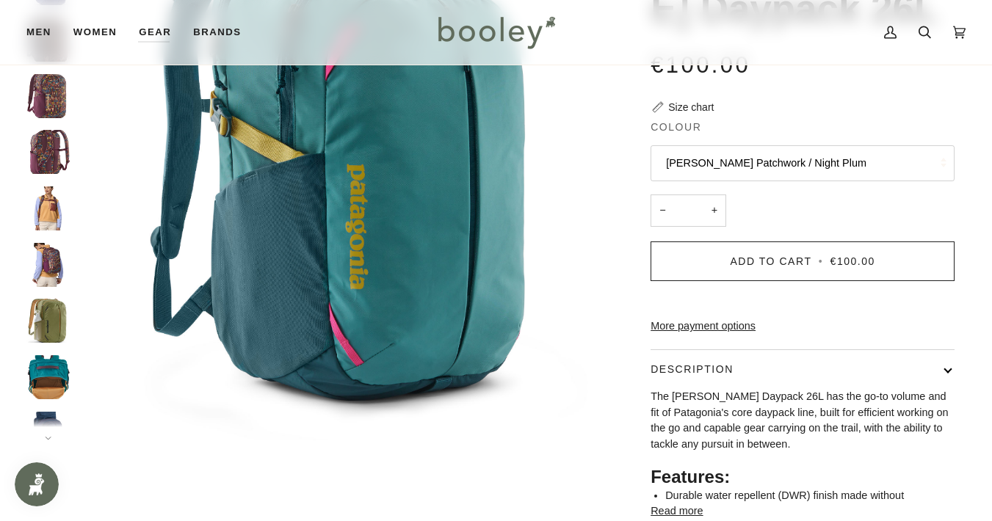
click at [47, 372] on img "Patagonia Refugio Daypack 26L - Booley Galway" at bounding box center [48, 377] width 44 height 44
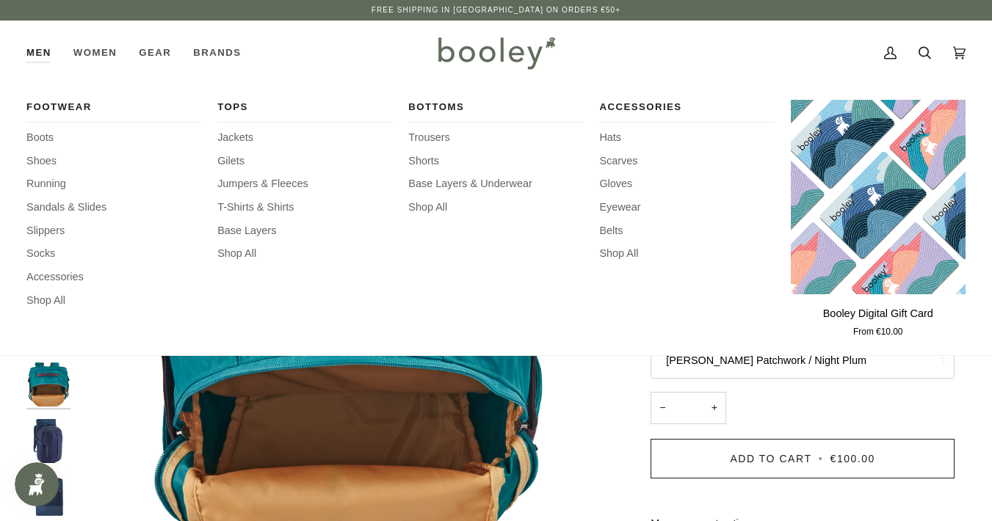
scroll to position [0, 0]
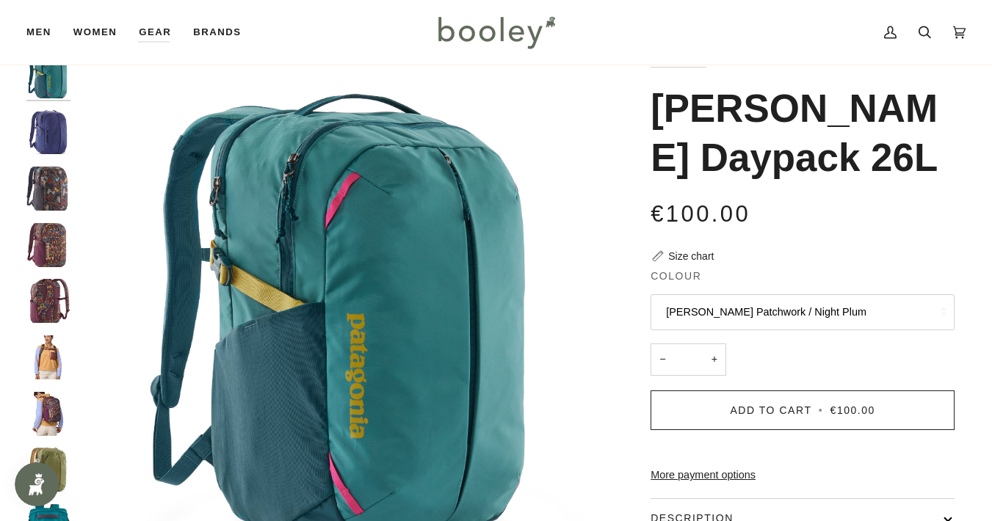
scroll to position [48, 0]
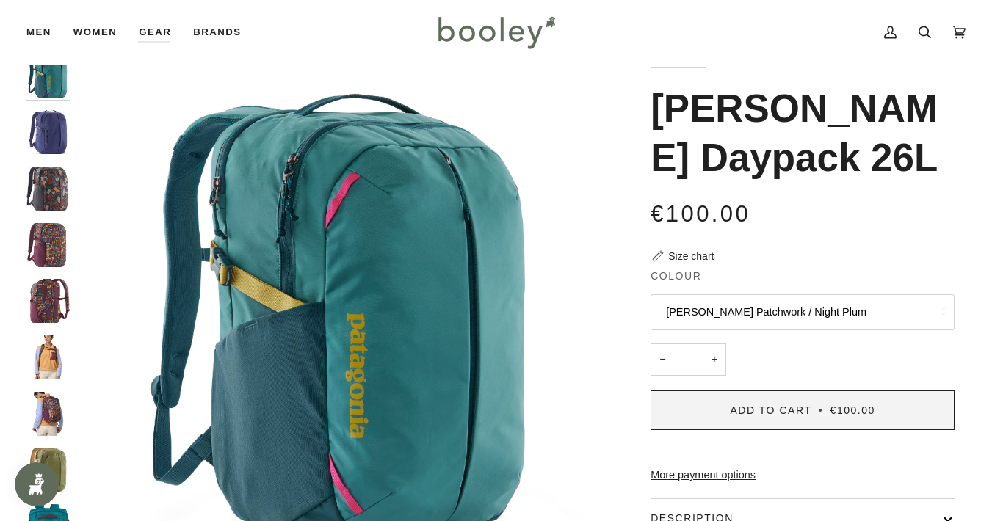
click at [786, 405] on span "Add to Cart" at bounding box center [771, 411] width 82 height 12
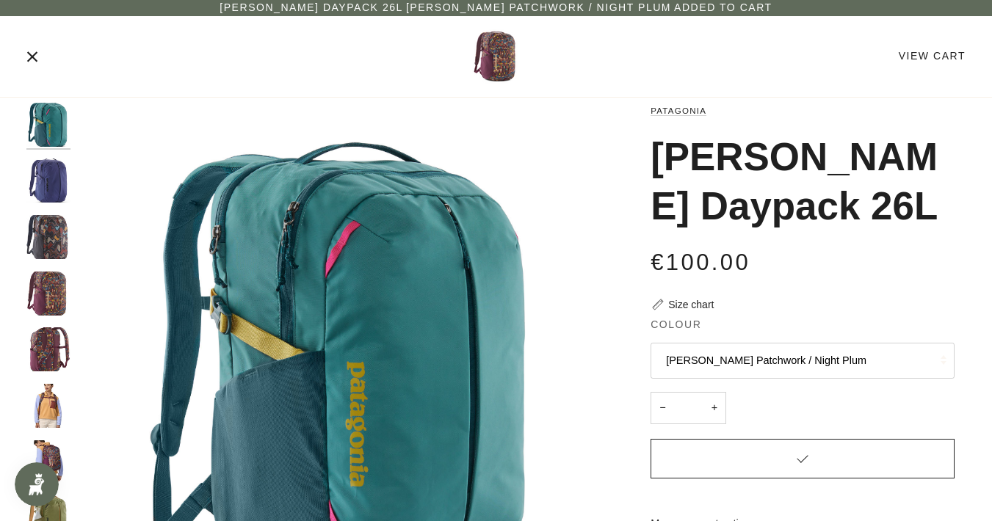
scroll to position [0, 0]
click at [950, 51] on link "View Cart" at bounding box center [932, 56] width 67 height 12
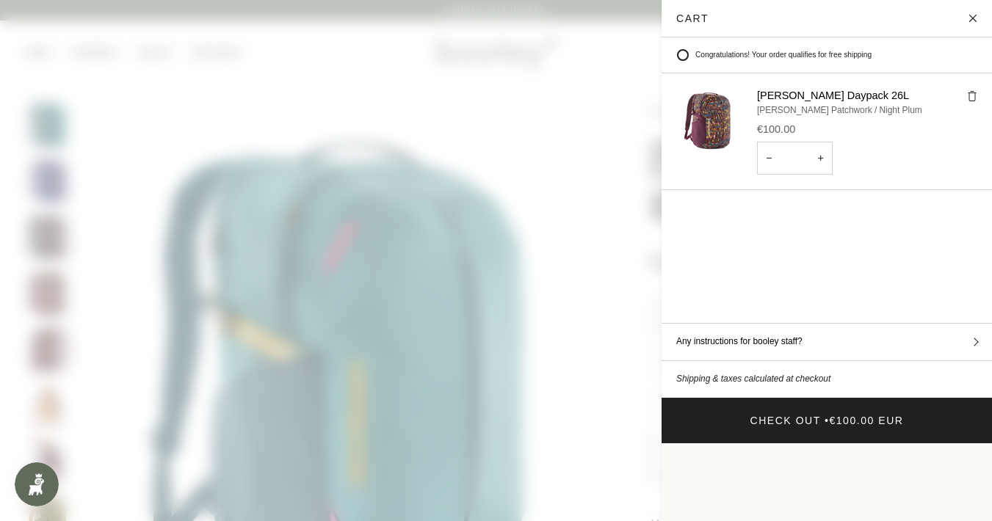
click at [974, 14] on button "Close" at bounding box center [974, 18] width 37 height 37
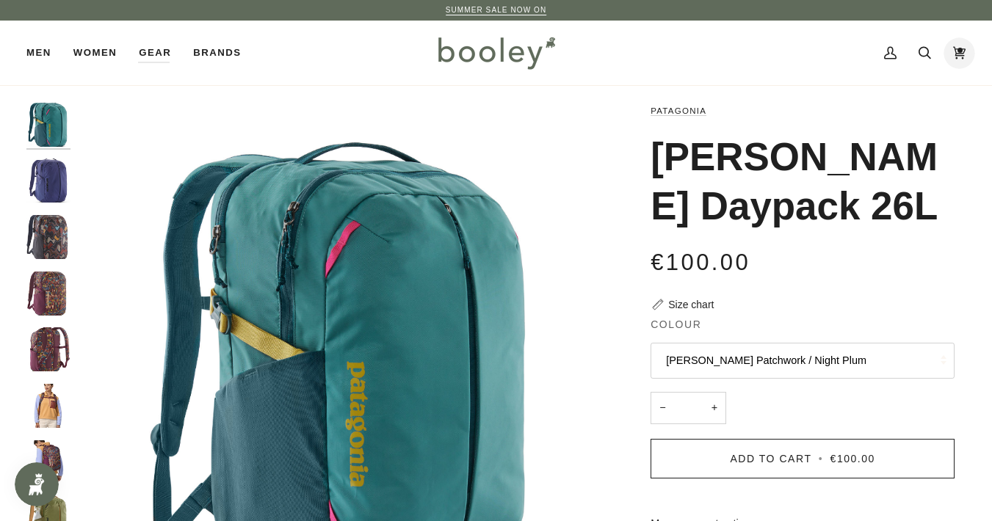
click at [960, 51] on icon at bounding box center [959, 53] width 12 height 22
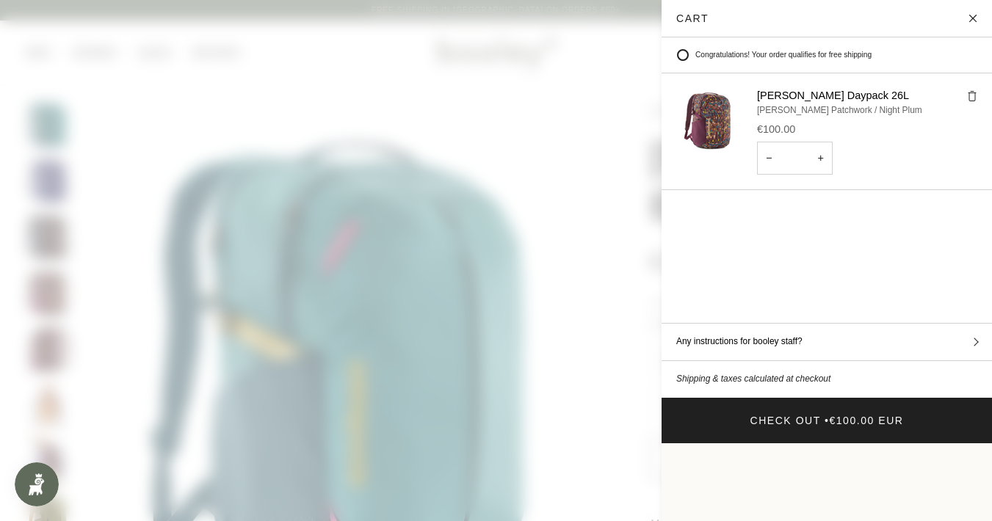
click at [771, 158] on button "−" at bounding box center [769, 158] width 24 height 33
type input "*"
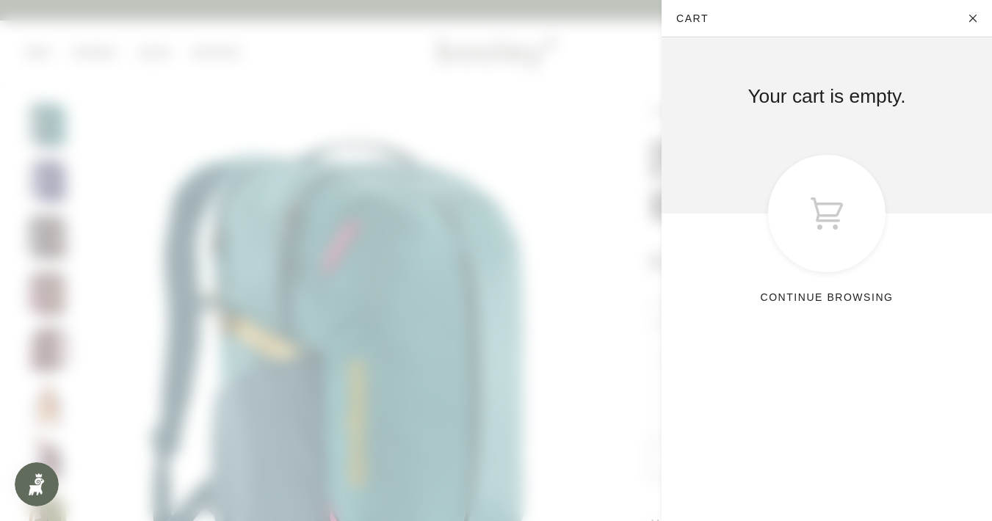
click at [972, 15] on button "Close" at bounding box center [974, 18] width 37 height 37
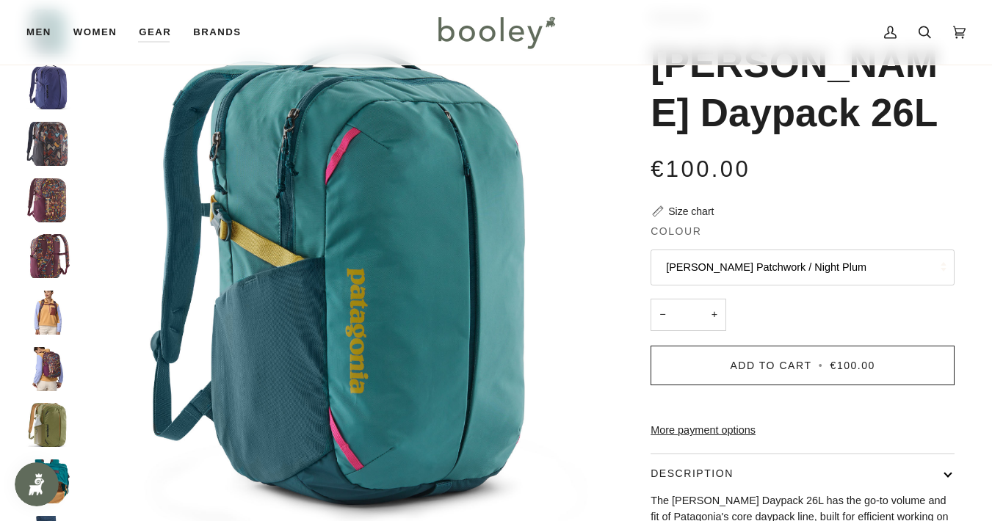
scroll to position [95, 0]
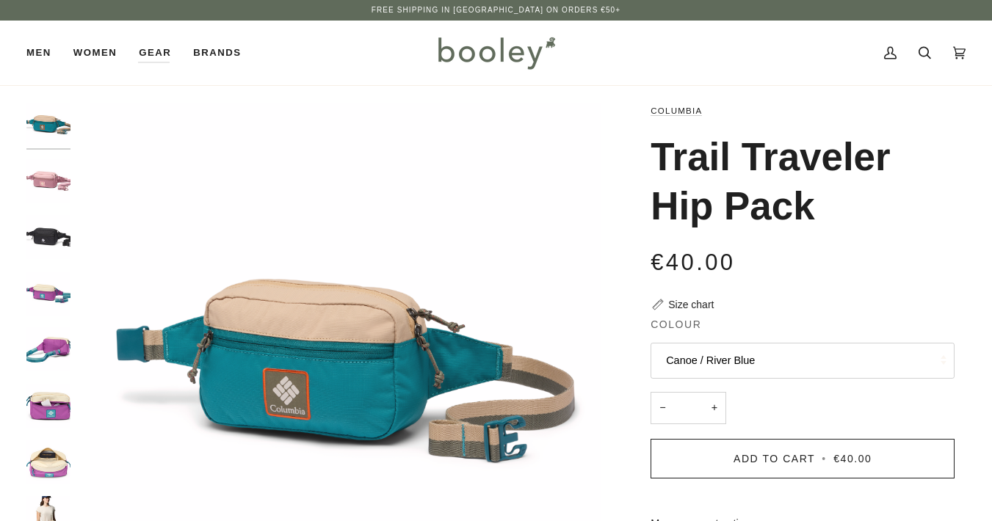
click at [48, 176] on img "Columbia Trail Traveler Hip Pack Eraser Pink / Fig / Lemon Wash - Booley Galway" at bounding box center [48, 181] width 44 height 44
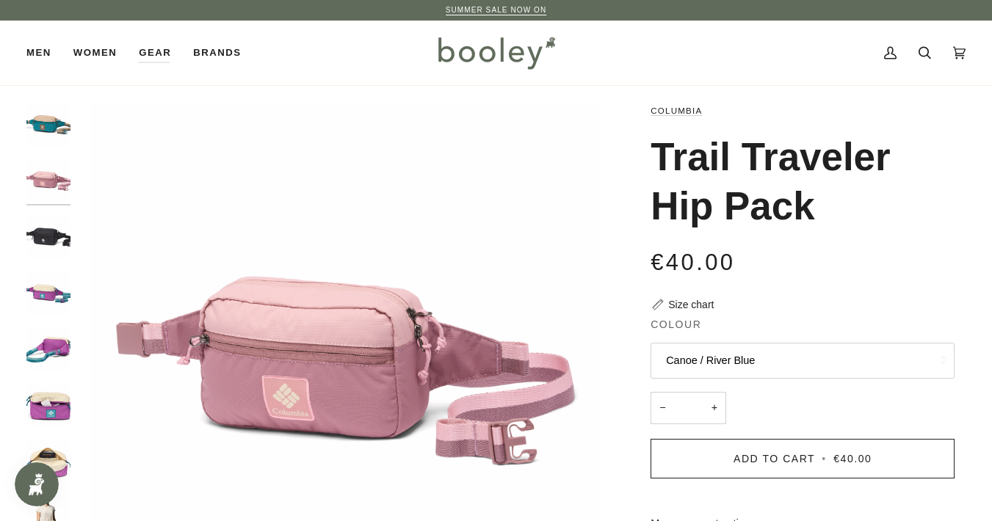
click at [42, 127] on img "Columbia Trail Traveler Hip Pack Canoe / River Blue - Booley Galway" at bounding box center [48, 125] width 44 height 44
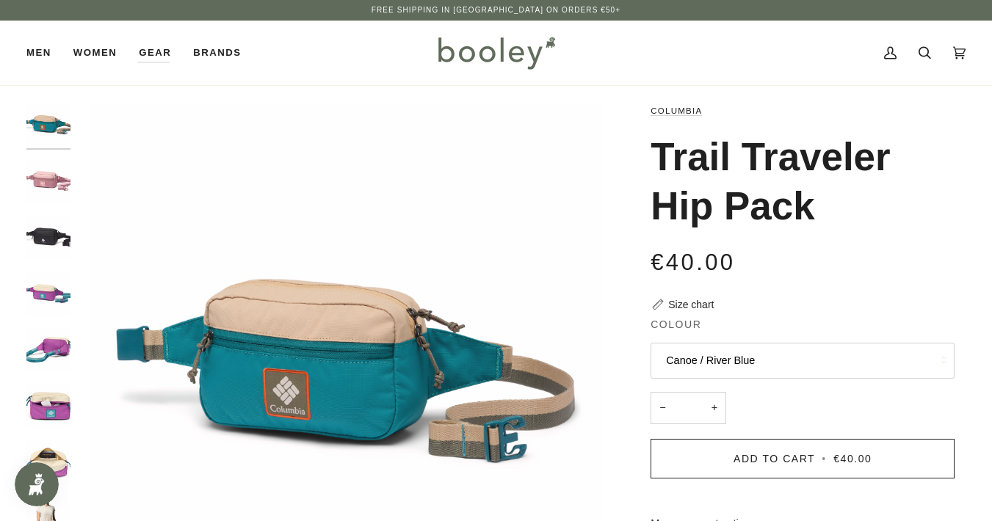
click at [46, 178] on img "Columbia Trail Traveler Hip Pack Eraser Pink / Fig / Lemon Wash - Booley Galway" at bounding box center [48, 181] width 44 height 44
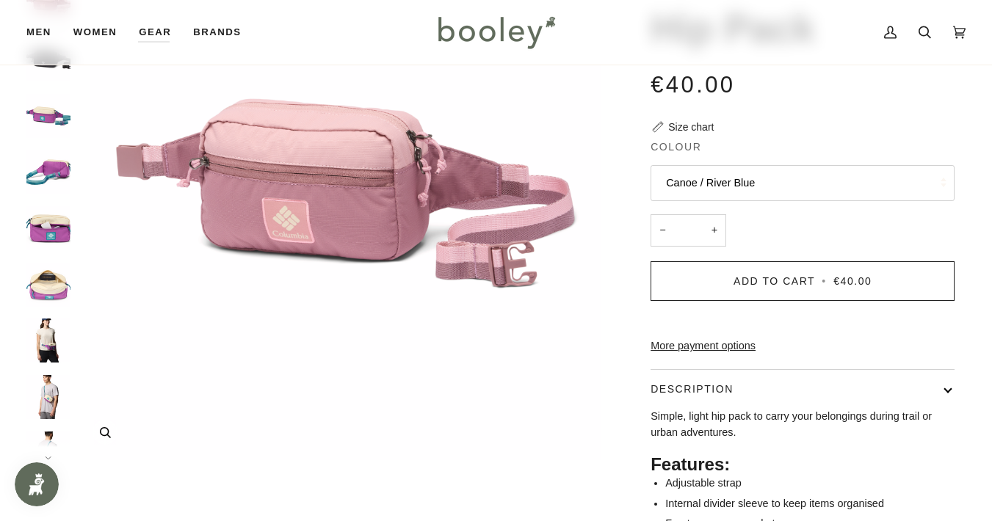
scroll to position [179, 0]
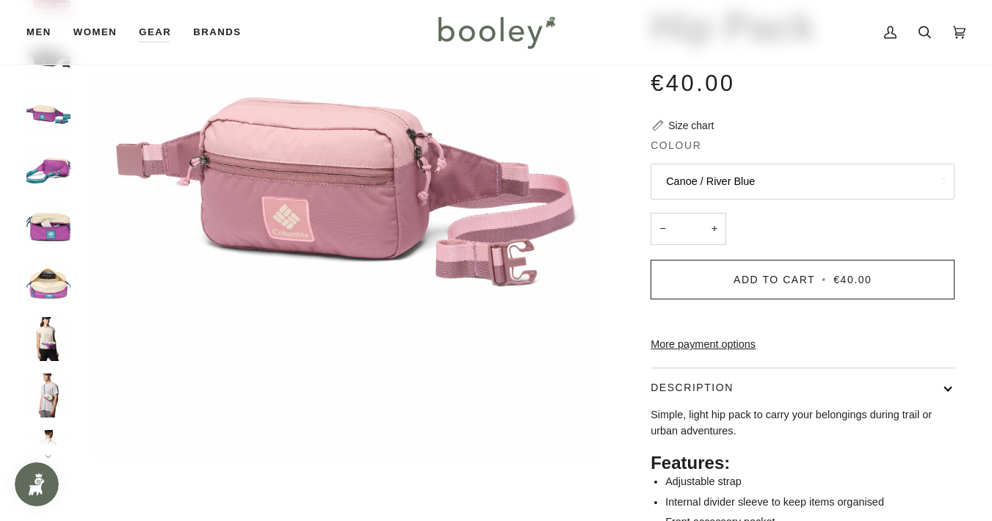
click at [48, 342] on img "Columbia Trail Traveler Hip Pack Black Lemon Wash / Razzle / River Blue - Boole…" at bounding box center [48, 339] width 44 height 44
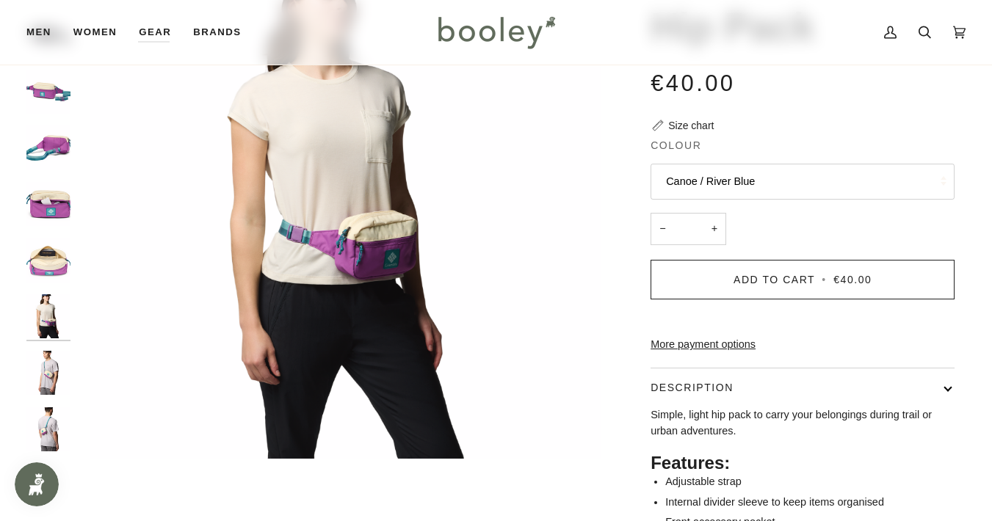
click at [48, 372] on img "Columbia Trail Traveler Hip Pack Black Lemon Wash / Razzle / River Blue - Boole…" at bounding box center [48, 373] width 44 height 44
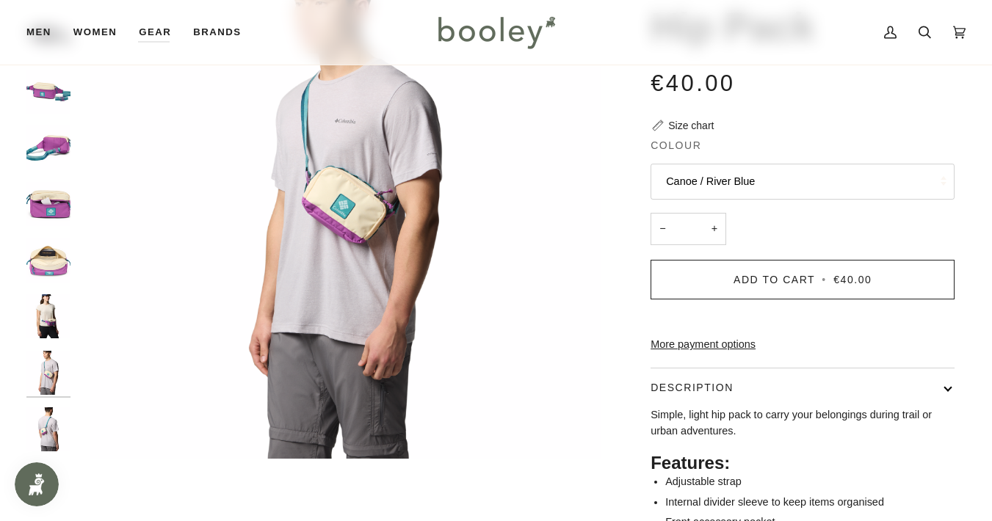
click at [46, 425] on img "Columbia Trail Traveler Hip Pack Black Lemon Wash / Razzle / River Blue - Boole…" at bounding box center [48, 430] width 44 height 44
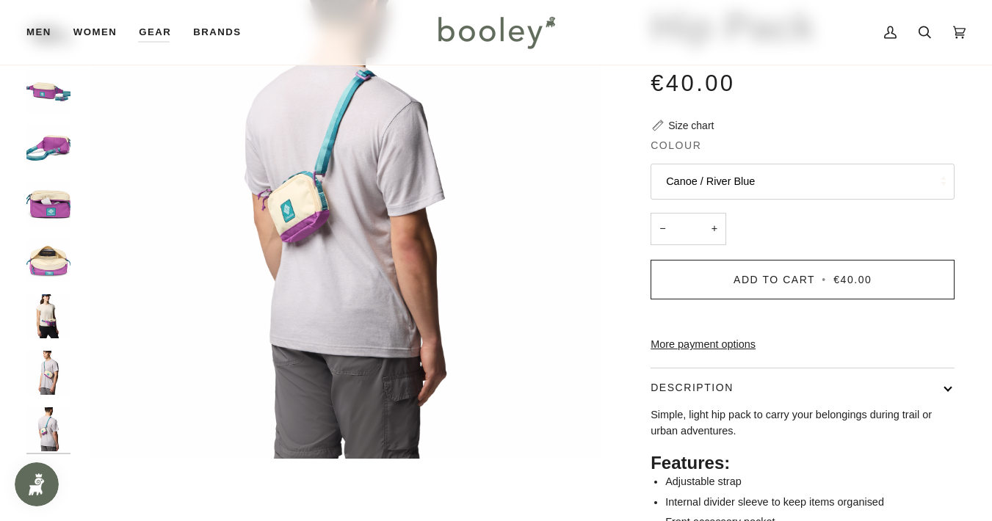
click at [57, 203] on img "Columbia Trail Traveler Hip Pack Black Lemon Wash / Razzle / River Blue - Boole…" at bounding box center [48, 204] width 44 height 44
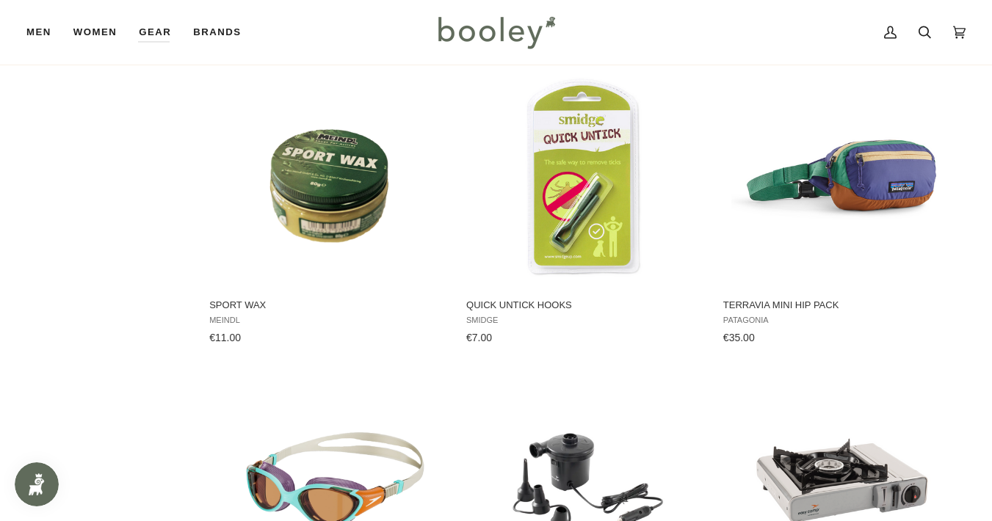
scroll to position [2944, 0]
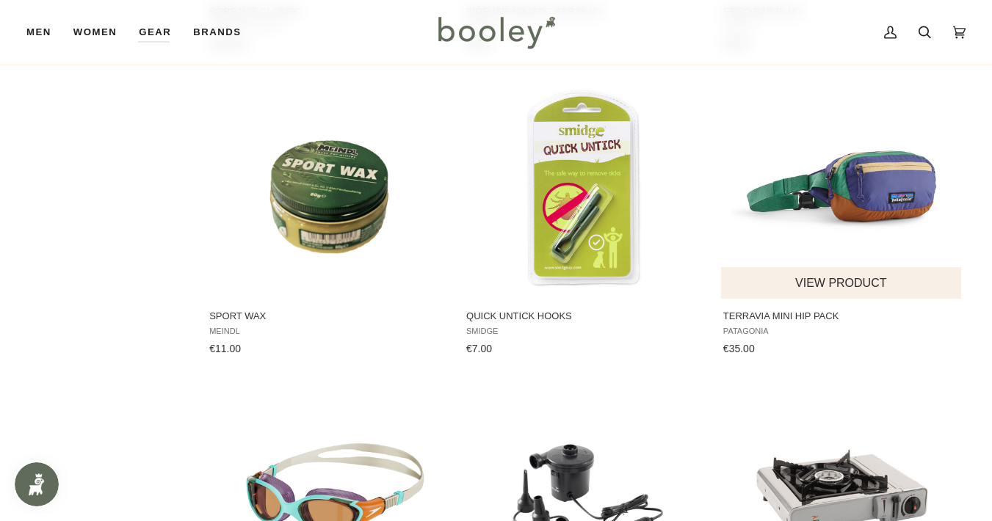
click at [861, 196] on img "Terravia Mini Hip Pack" at bounding box center [842, 189] width 220 height 220
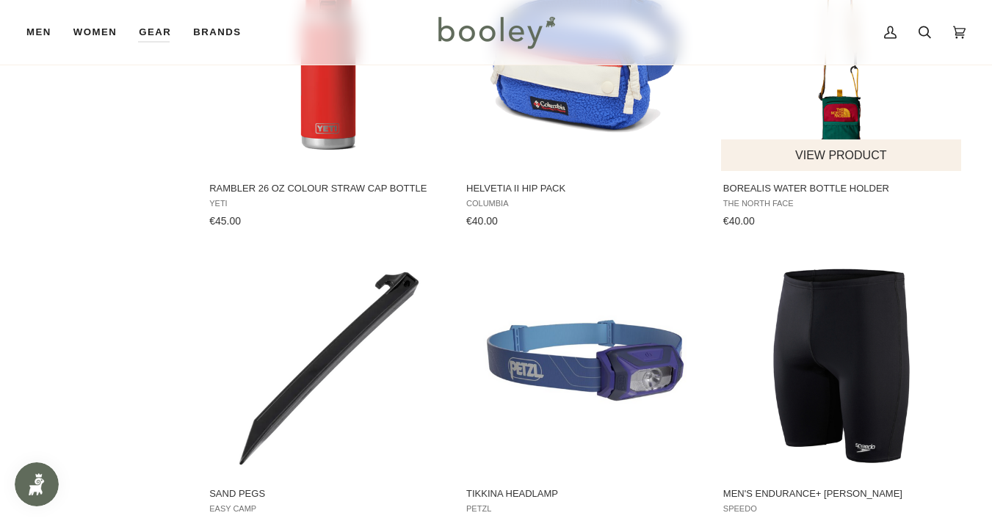
scroll to position [6700, 0]
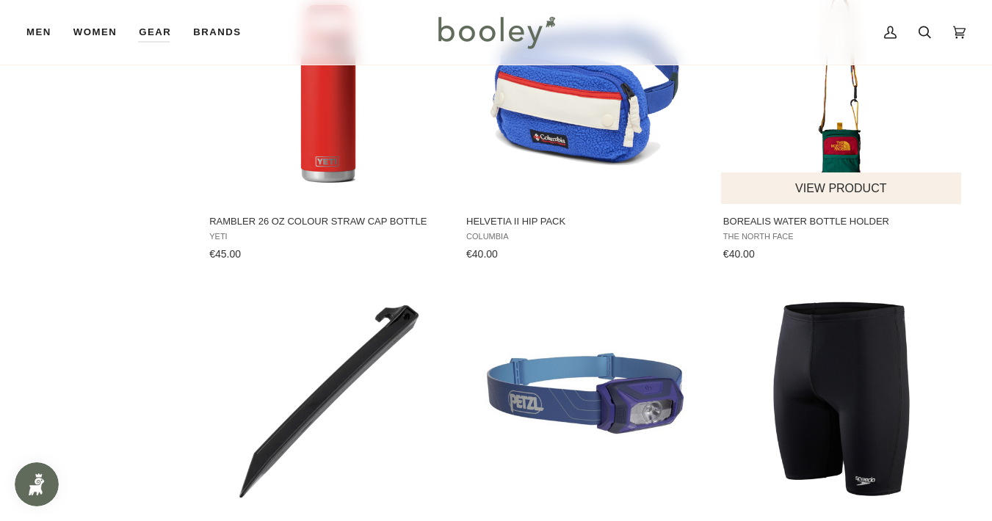
click at [838, 152] on img "Borealis Water Bottle Holder" at bounding box center [842, 94] width 220 height 220
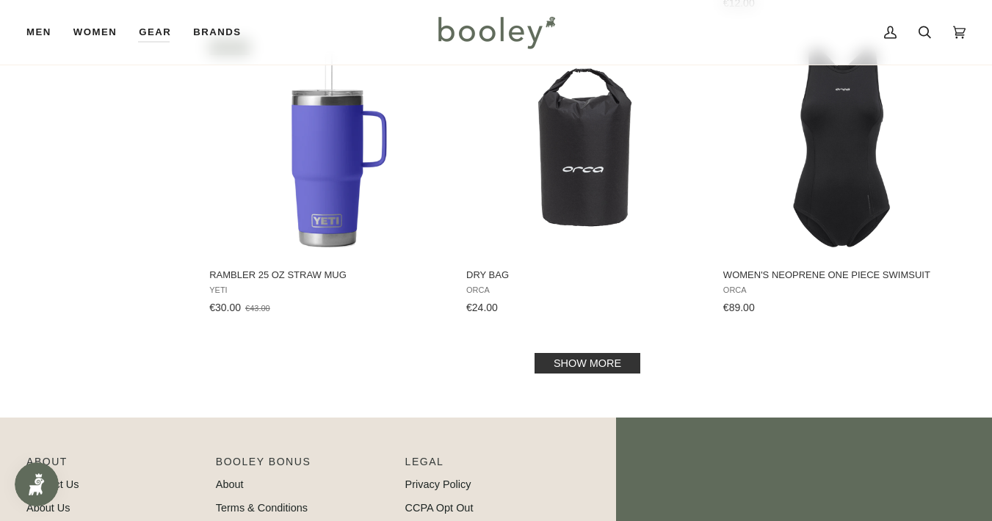
scroll to position [24483, 0]
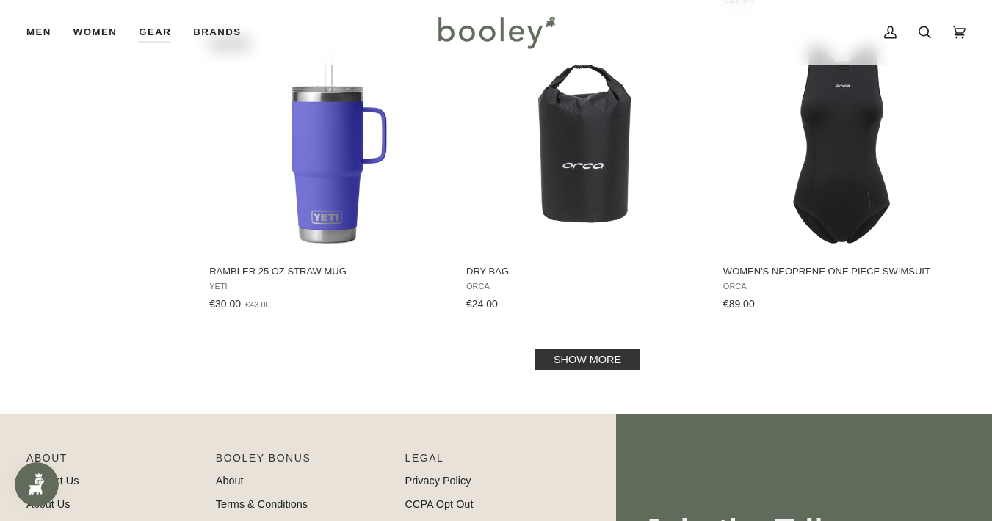
click at [610, 350] on link "Show more" at bounding box center [588, 360] width 106 height 21
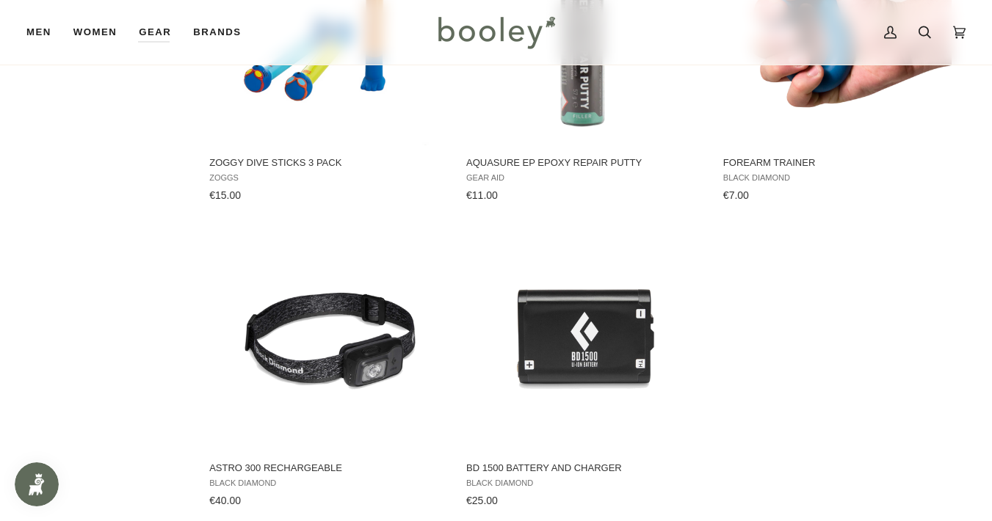
scroll to position [26436, 0]
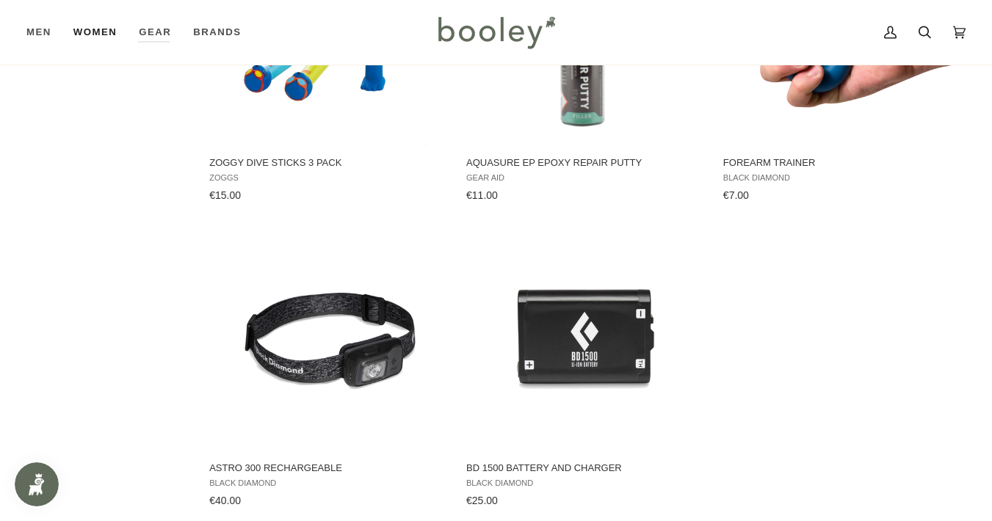
scroll to position [24483, 0]
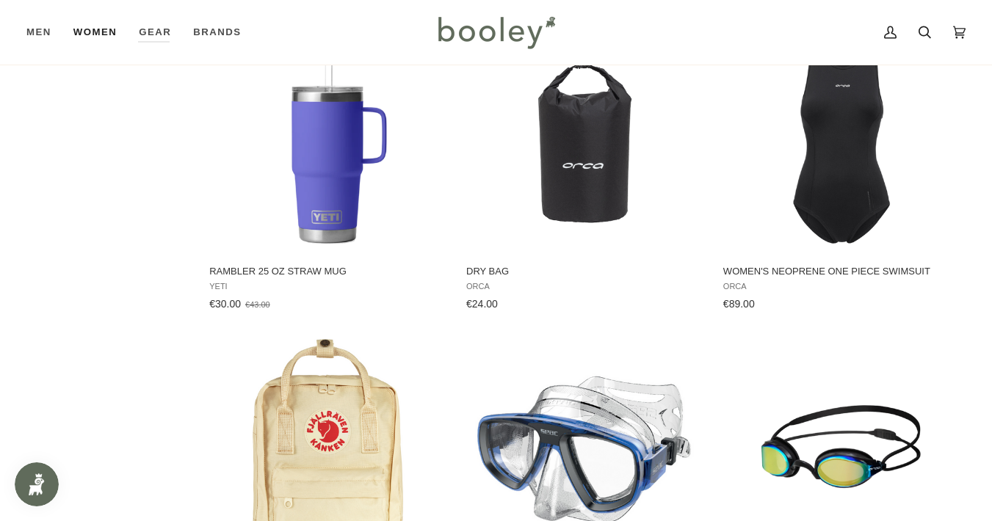
scroll to position [22495, 0]
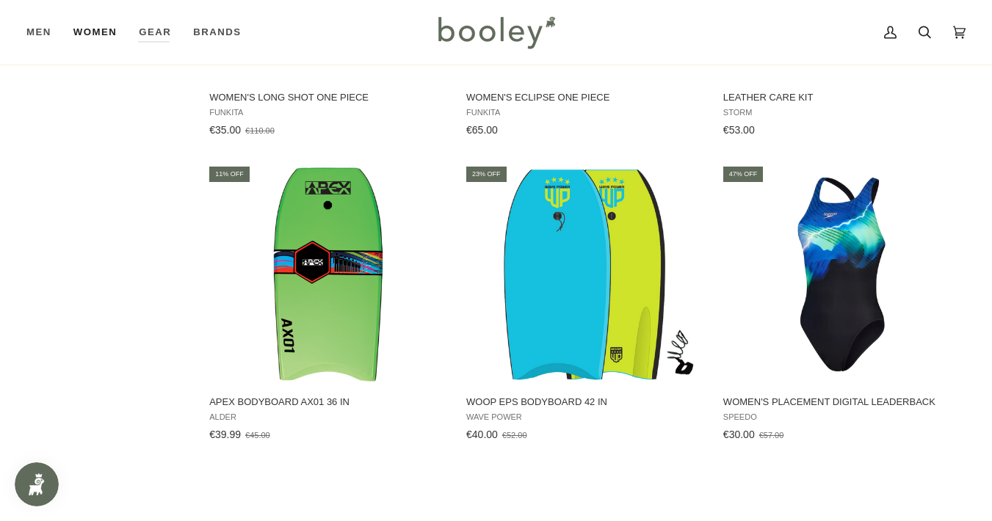
scroll to position [20445, 0]
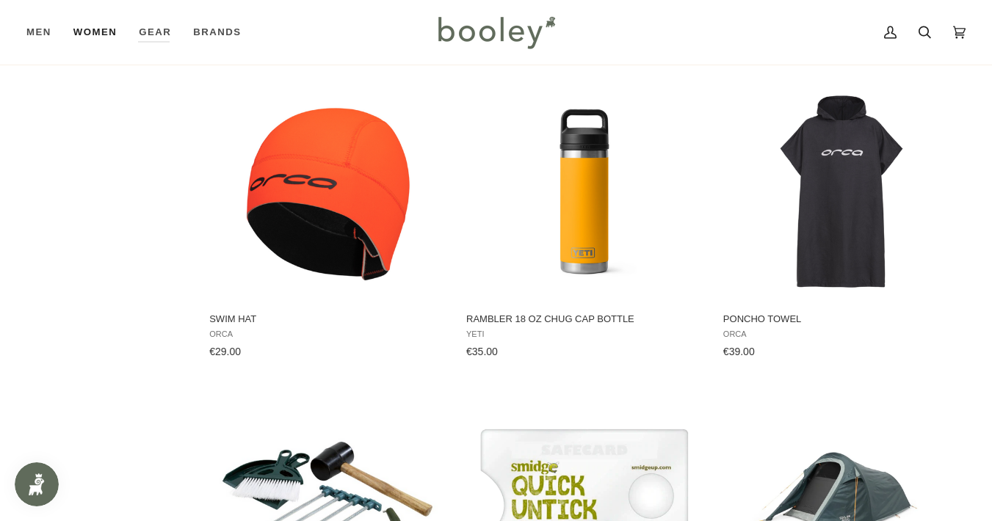
scroll to position [2065, 0]
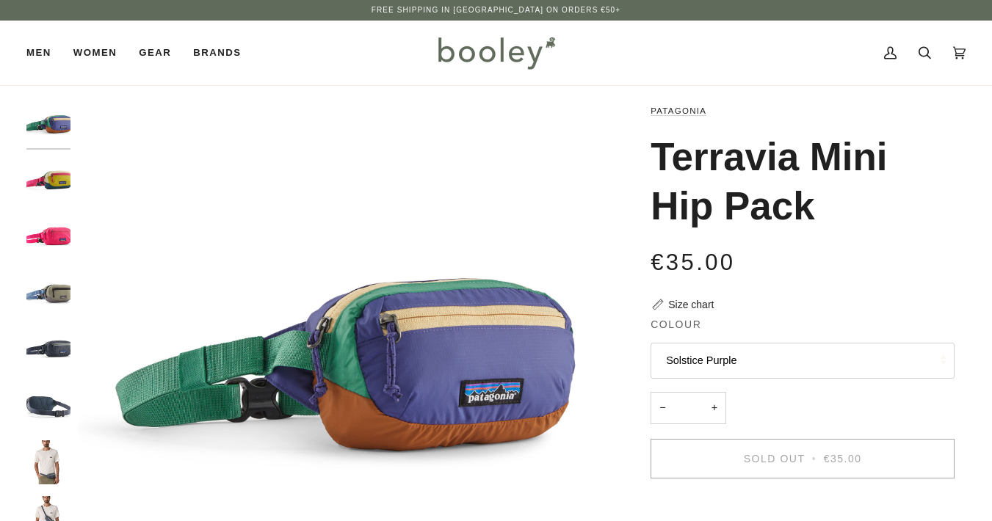
click at [60, 181] on img "Patagonia Terravia Mini Hip Pack Buttercup Yellow - Booley Galway" at bounding box center [48, 181] width 44 height 44
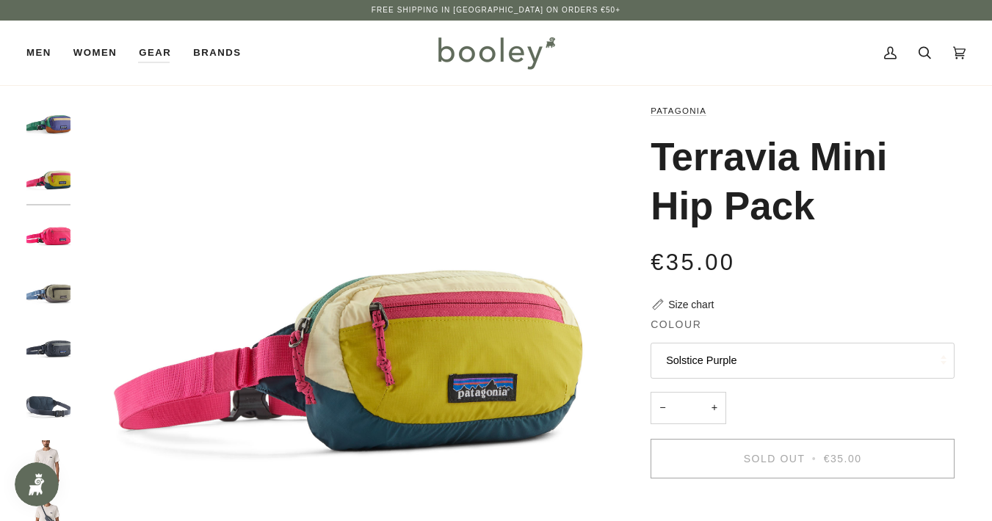
click at [59, 290] on img "Patagonia Terravia Mini Hip Pack River Rock Green - Booley Galway" at bounding box center [48, 294] width 44 height 44
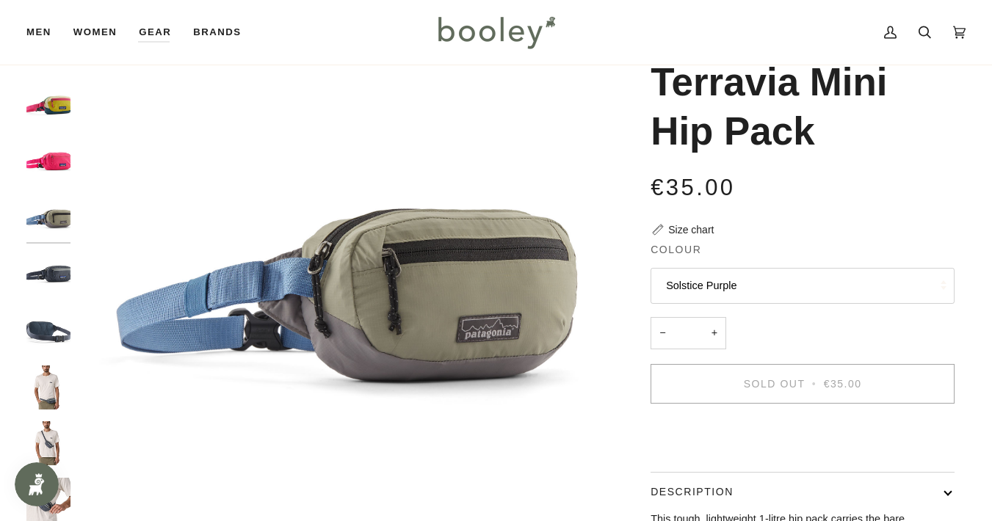
scroll to position [94, 0]
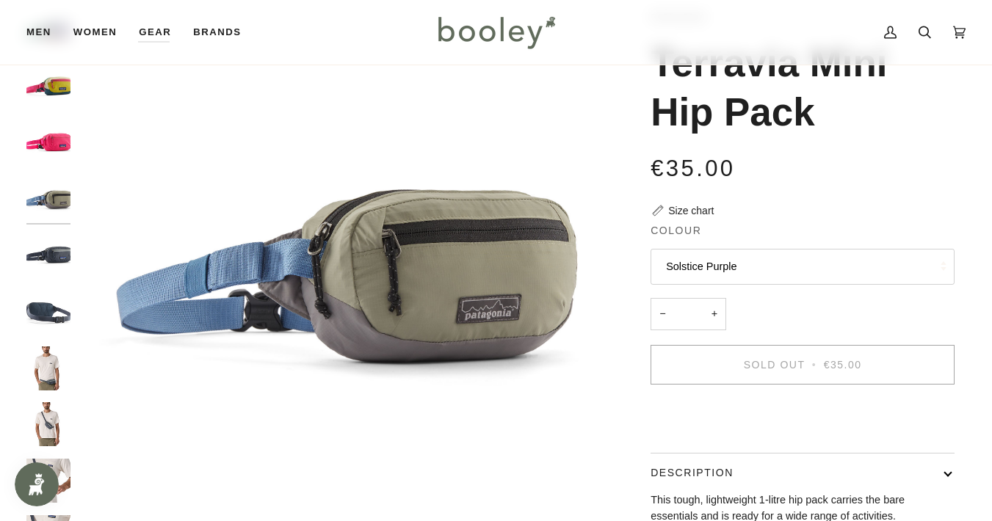
click at [45, 312] on img "Patagonia Terravia Mini Hip Pack Smolder Blue - Booley Galway" at bounding box center [48, 312] width 44 height 44
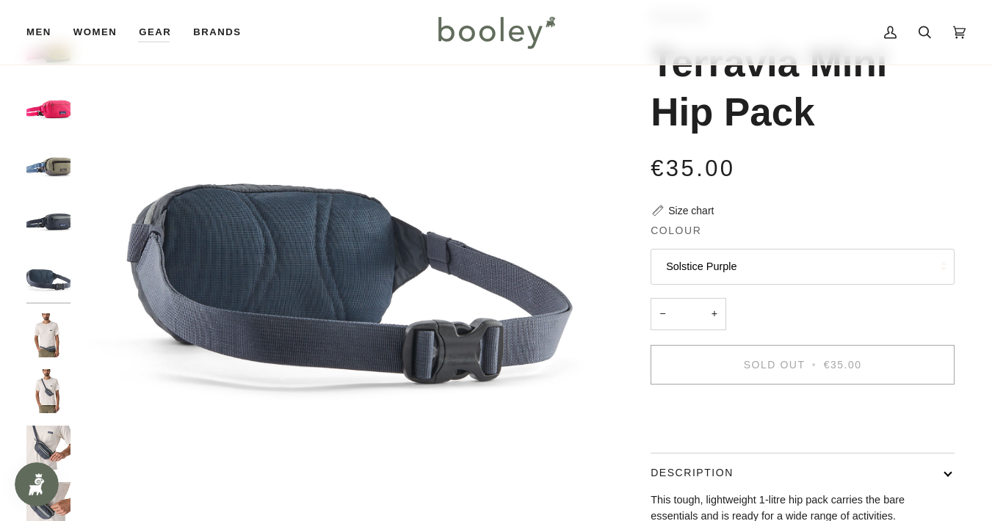
click at [51, 394] on img "Patagonia Terravia Mini Hip Pack Smolder Blue - Booley Galway" at bounding box center [48, 391] width 44 height 44
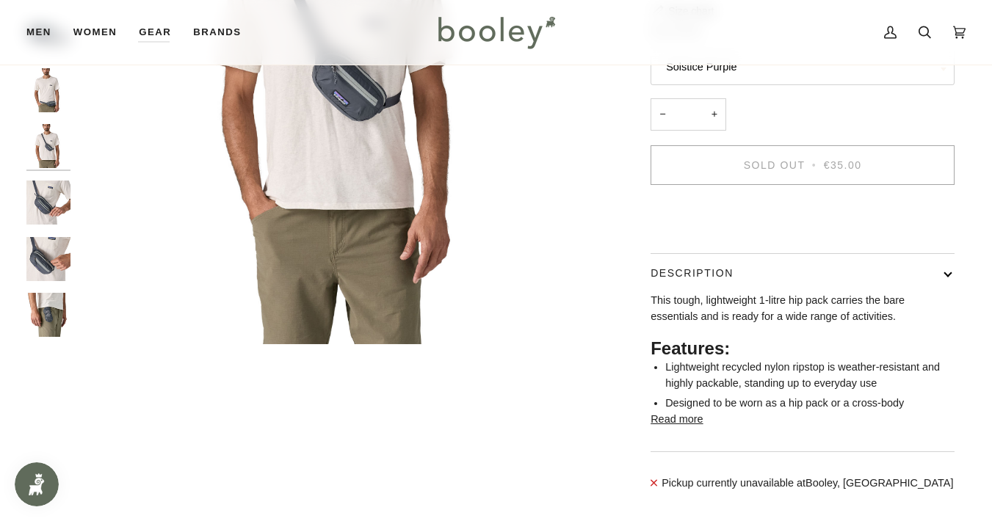
scroll to position [295, 0]
click at [52, 307] on img "Patagonia Terravia Mini Hip Pack Smolder Blue - Booley Galway" at bounding box center [48, 314] width 44 height 44
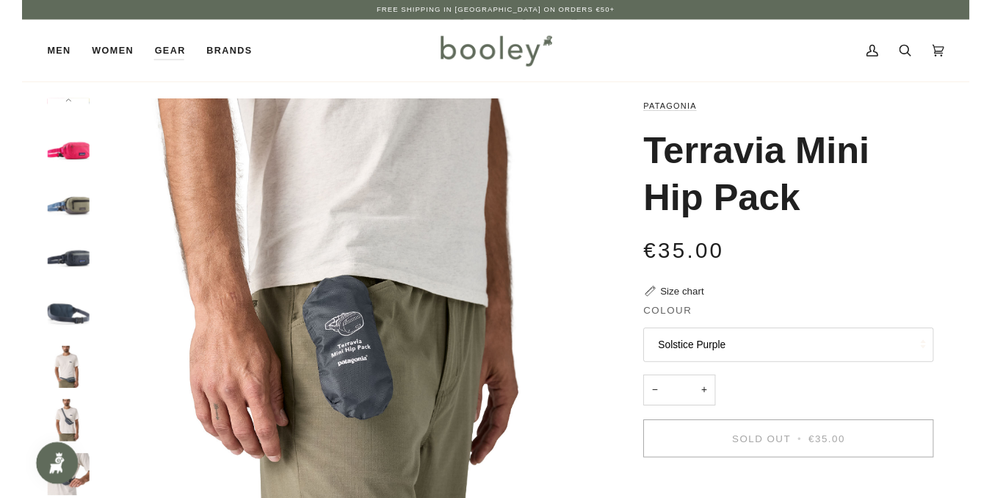
scroll to position [0, 0]
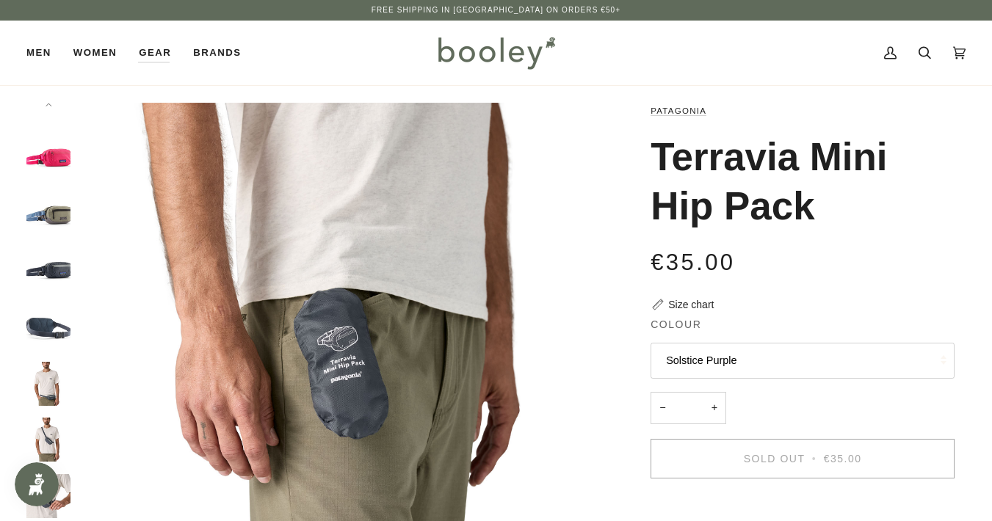
click at [109, 240] on img "Patagonia Terravia Mini Hip Pack Smolder Blue - Booley Galway" at bounding box center [345, 370] width 535 height 535
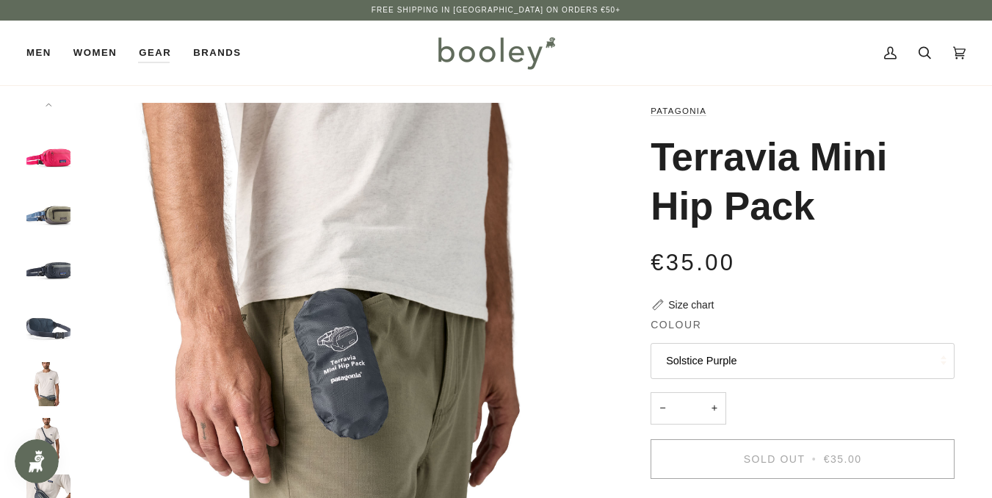
click at [60, 156] on img "Patagonia Terravia Mini Hip Pack Luminous Pink - Booley Galway" at bounding box center [48, 159] width 44 height 44
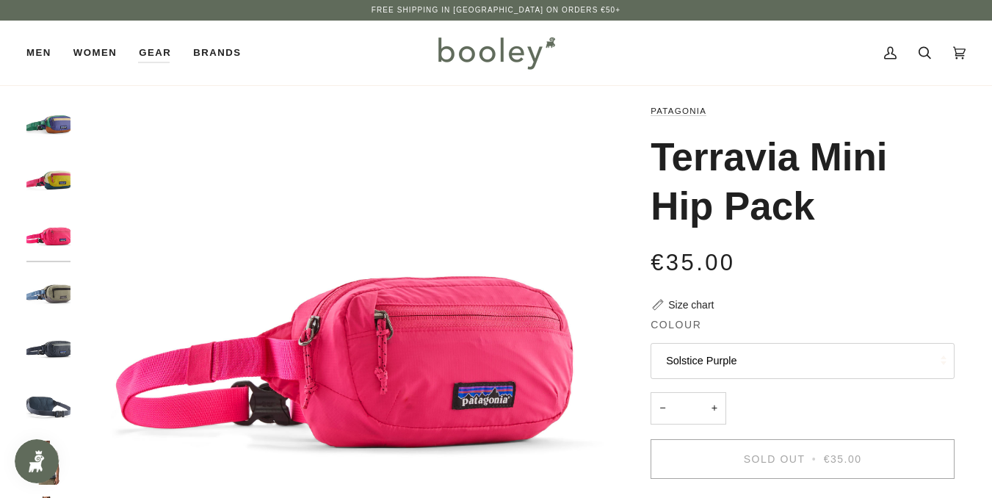
click at [60, 182] on img "Patagonia Terravia Mini Hip Pack Buttercup Yellow - Booley Galway" at bounding box center [48, 181] width 44 height 44
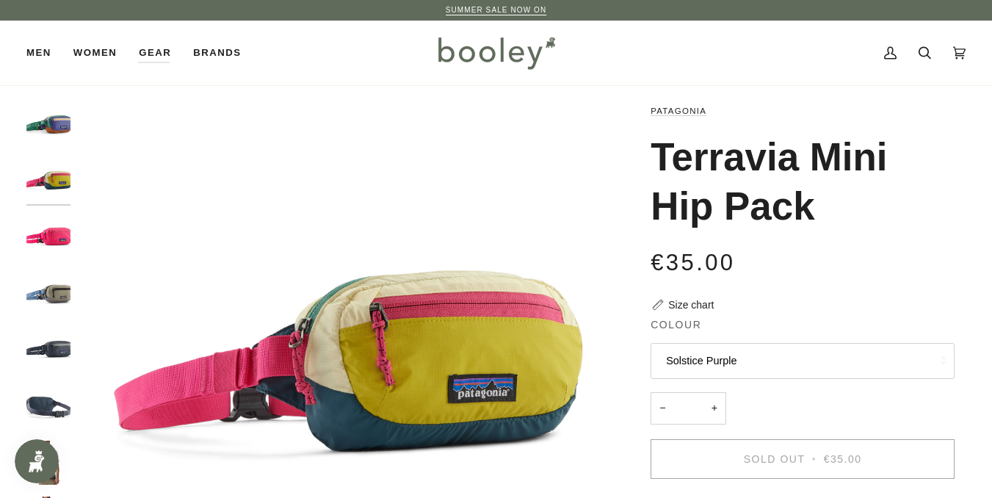
click at [62, 120] on img "Patagonia Terravia Mini Hip Pack Solstice Purple - Booley Galway" at bounding box center [48, 125] width 44 height 44
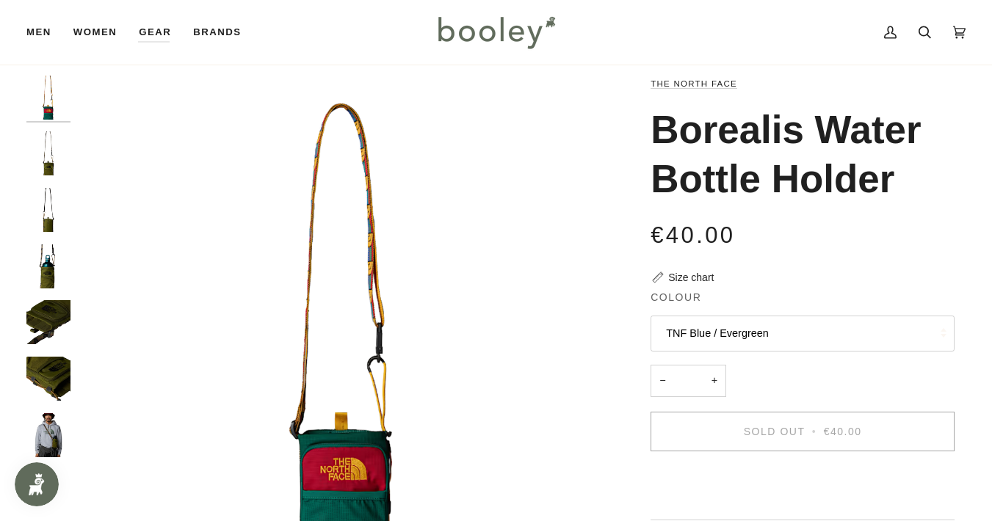
scroll to position [86, 0]
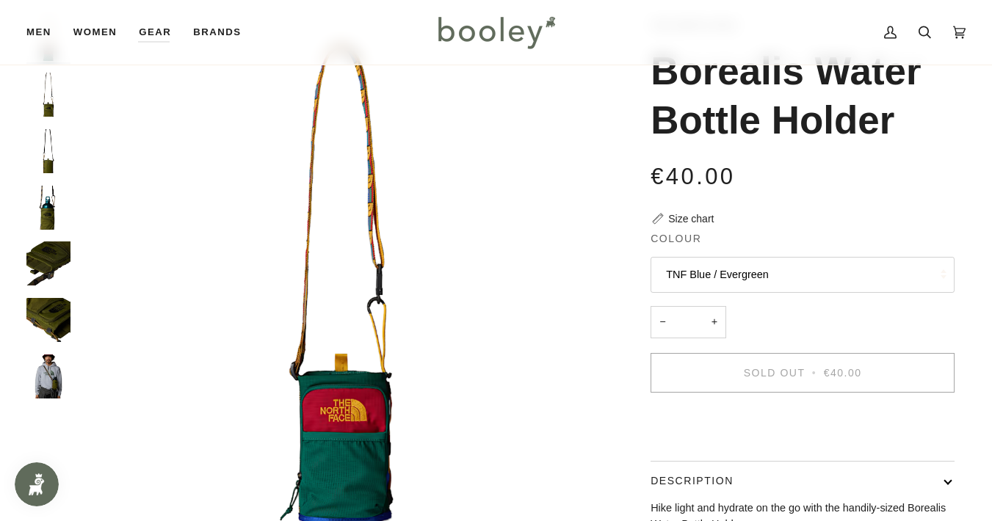
click at [51, 369] on img "The North Face Borealis Water Bottle Holder Forest Olive / Utility Brown - Bool…" at bounding box center [48, 377] width 44 height 44
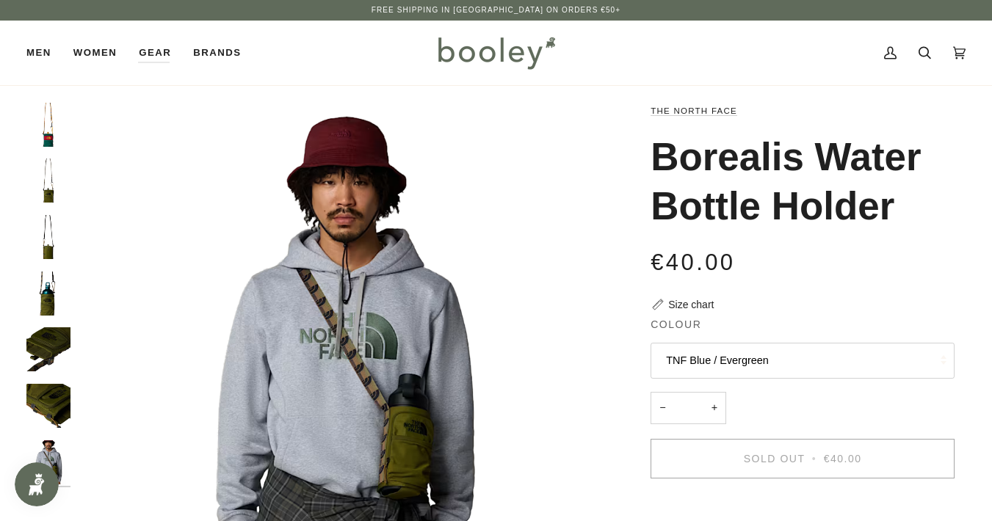
scroll to position [0, 0]
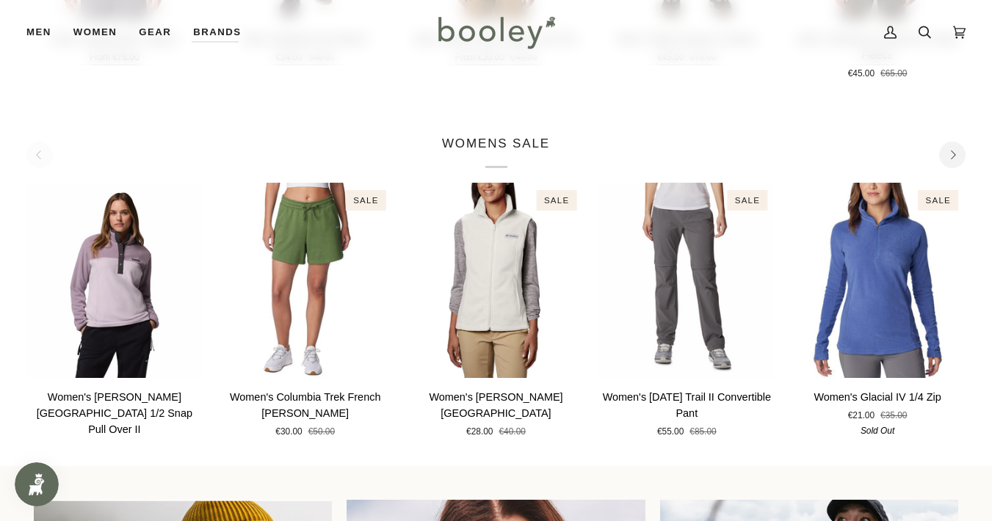
scroll to position [781, 0]
click at [953, 152] on icon "Next" at bounding box center [953, 156] width 10 height 10
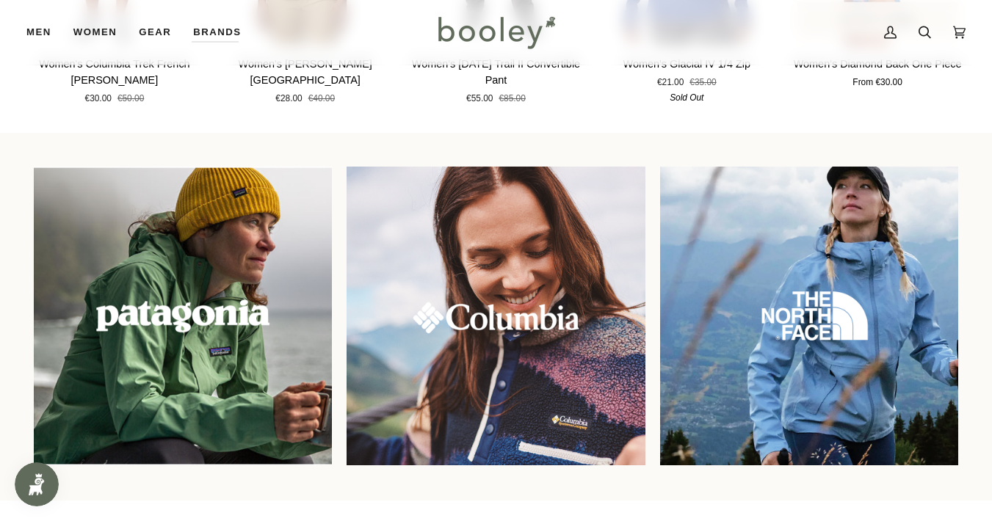
scroll to position [1185, 0]
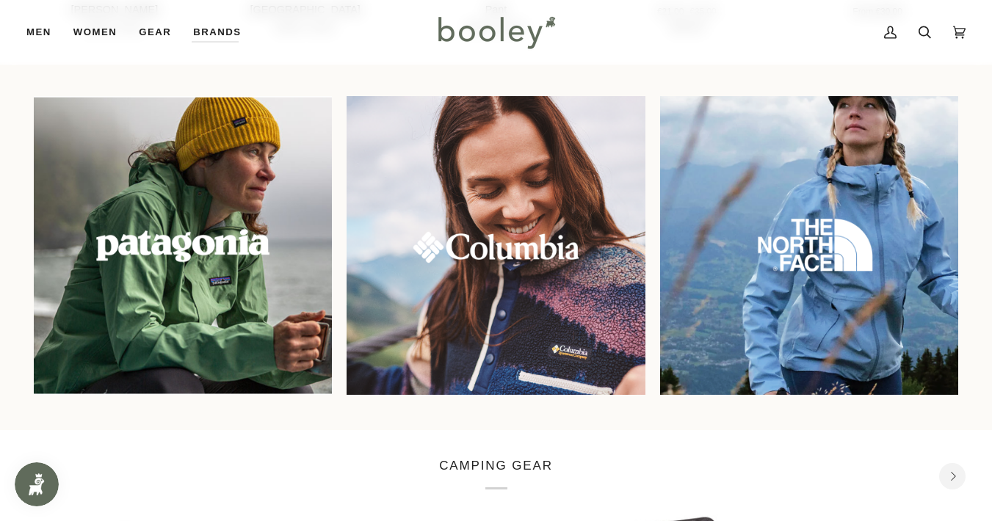
click at [898, 226] on img at bounding box center [809, 245] width 322 height 322
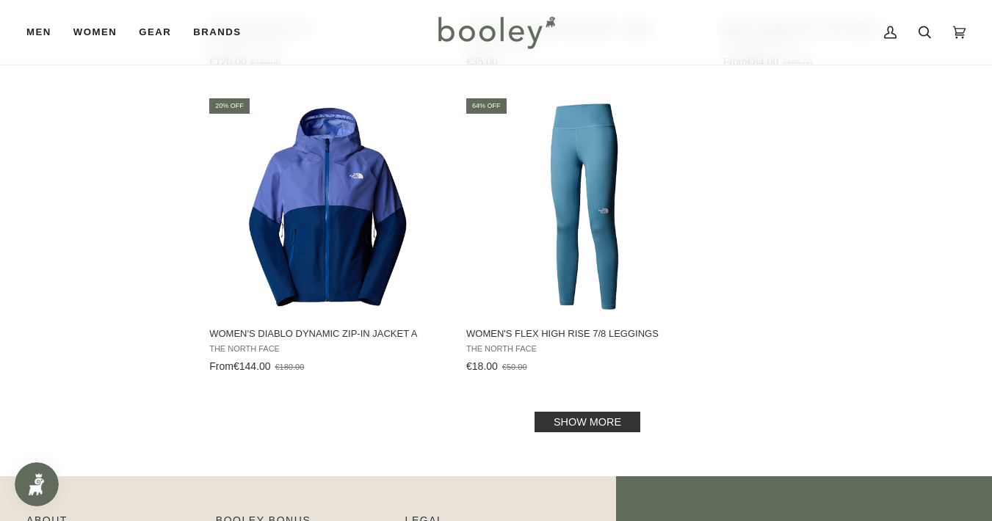
scroll to position [2001, 0]
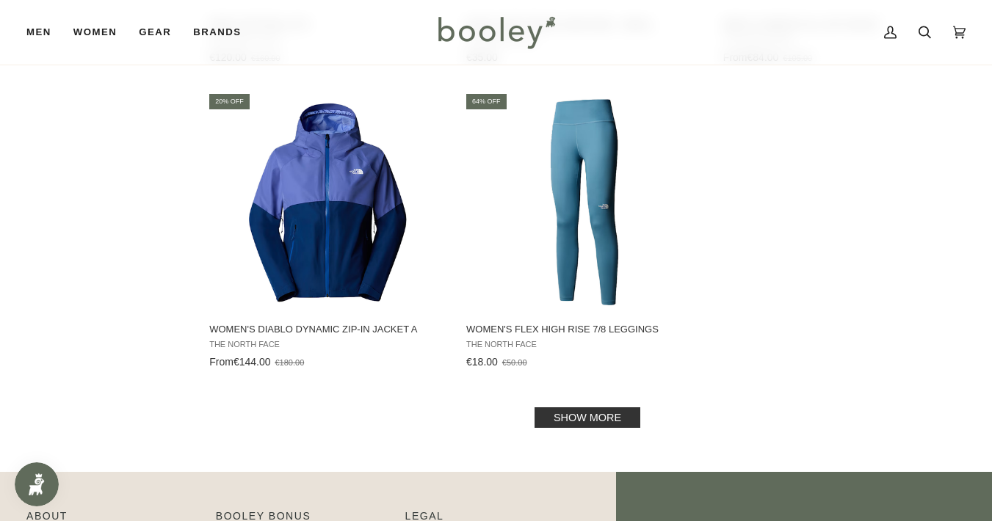
click at [598, 418] on link "Show more" at bounding box center [588, 418] width 106 height 21
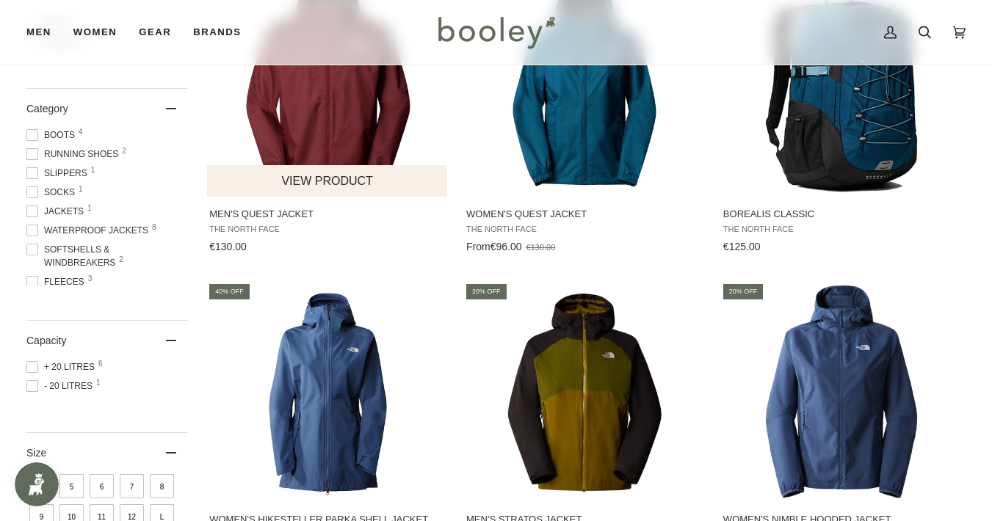
scroll to position [286, 0]
